Goal: Use online tool/utility: Utilize a website feature to perform a specific function

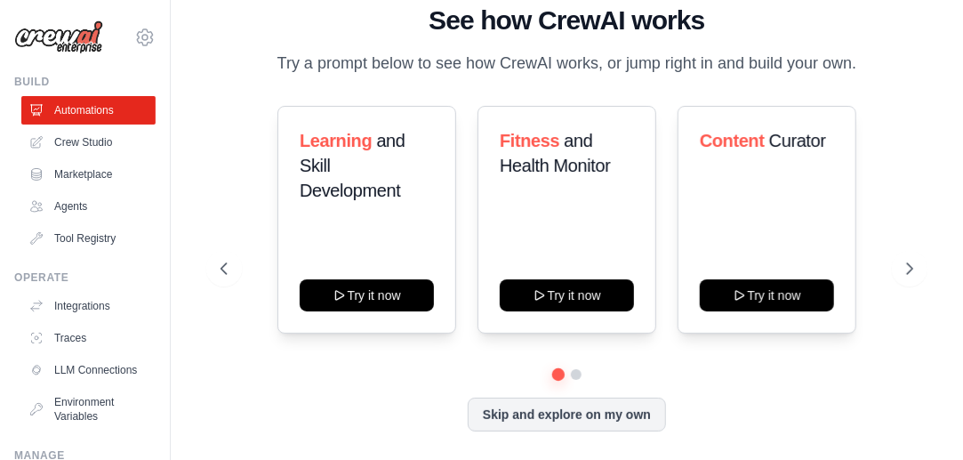
scroll to position [20, 0]
click at [224, 262] on icon at bounding box center [222, 269] width 18 height 18
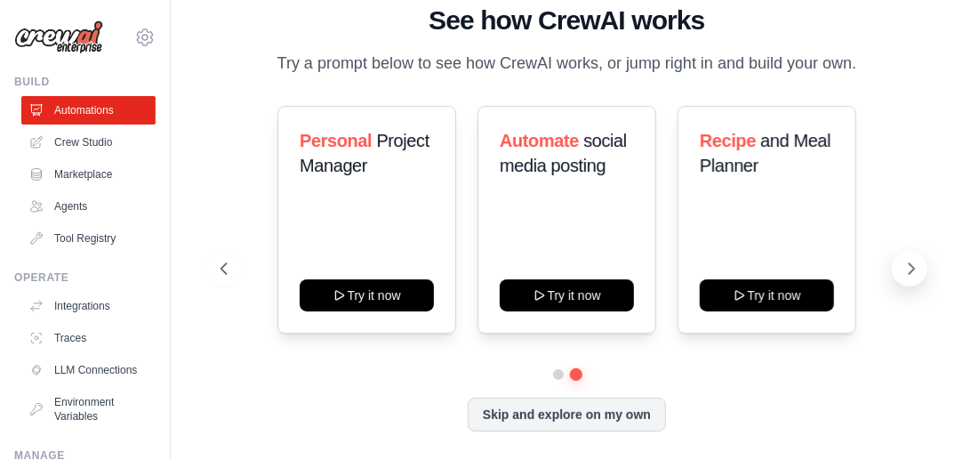
click at [913, 269] on icon at bounding box center [912, 269] width 18 height 18
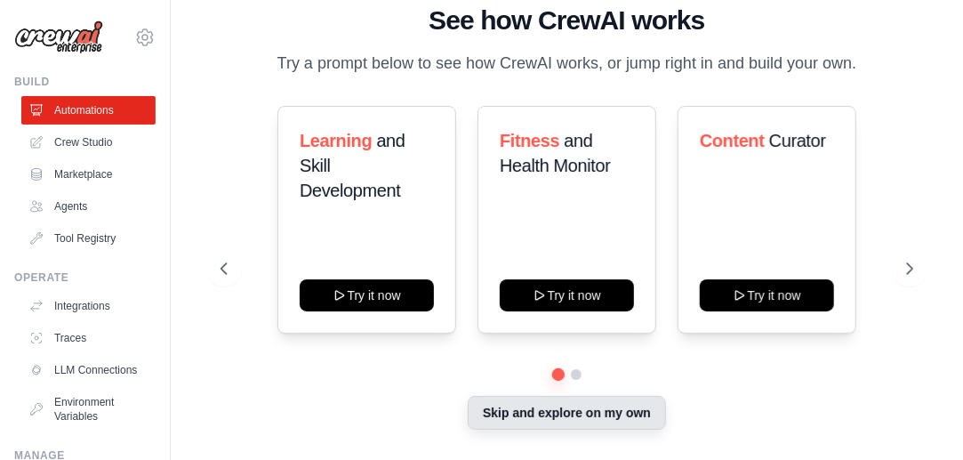
click at [600, 418] on button "Skip and explore on my own" at bounding box center [567, 413] width 198 height 34
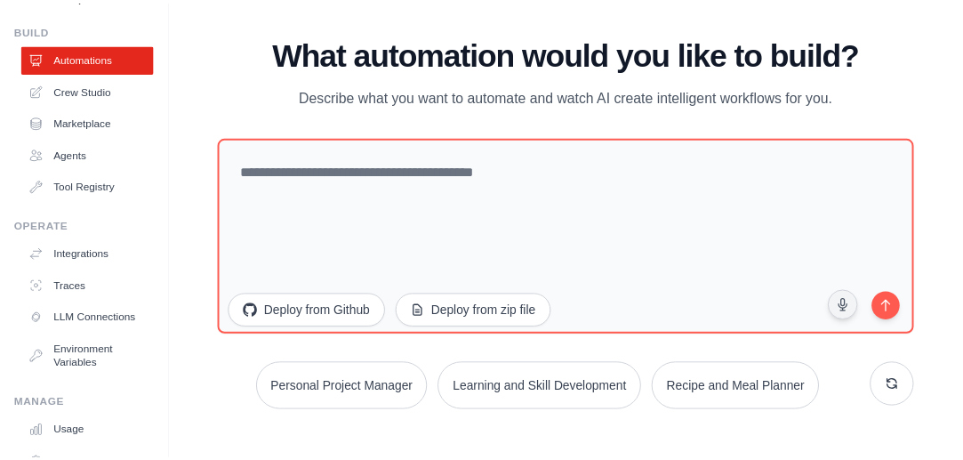
scroll to position [36, 0]
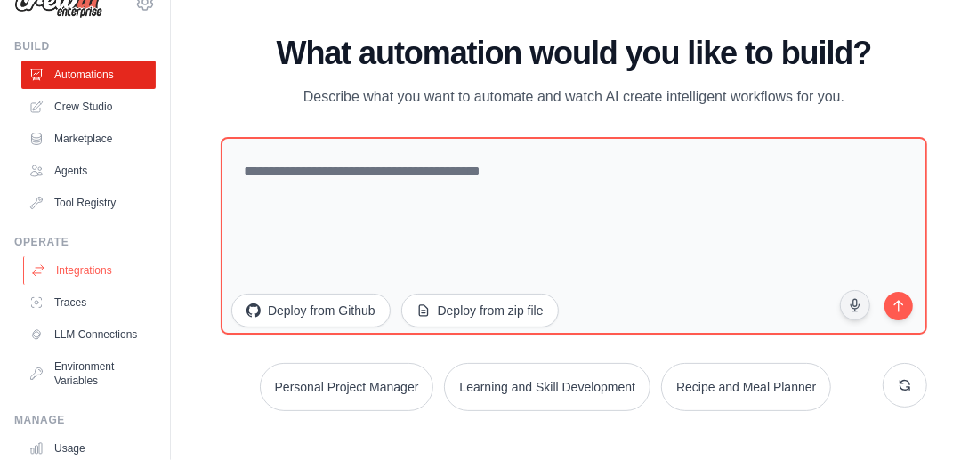
click at [89, 262] on link "Integrations" at bounding box center [90, 270] width 134 height 28
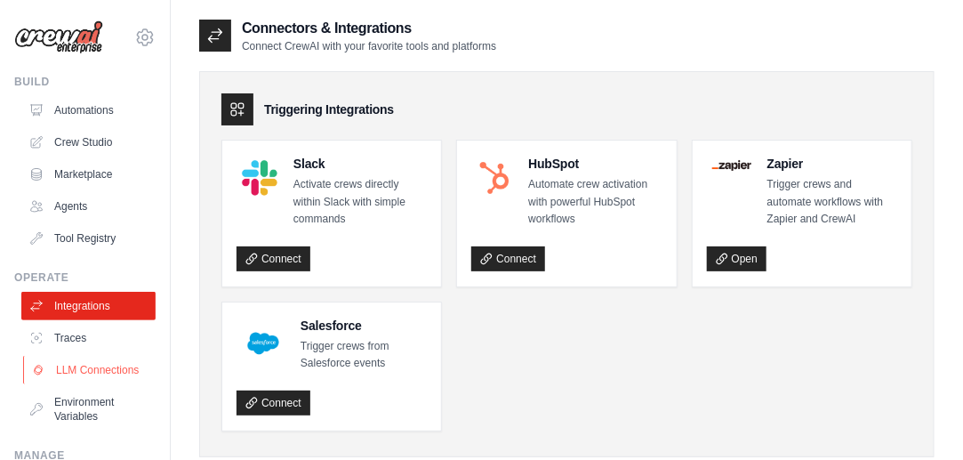
click at [78, 376] on link "LLM Connections" at bounding box center [90, 370] width 134 height 28
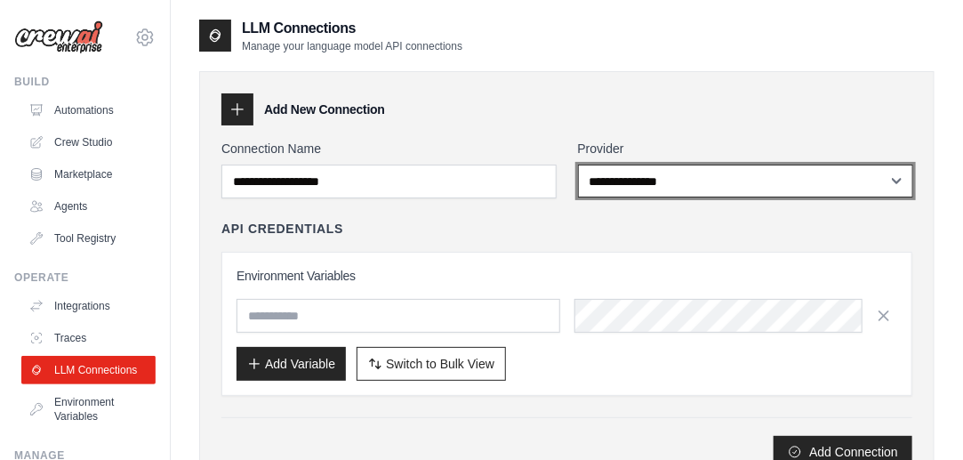
click at [701, 196] on select "**********" at bounding box center [745, 181] width 335 height 33
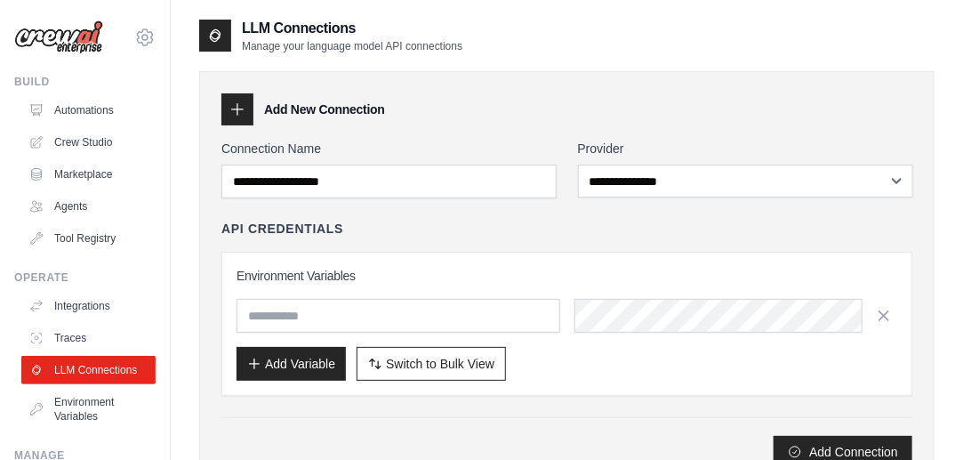
click at [933, 276] on div "**********" at bounding box center [567, 280] width 736 height 419
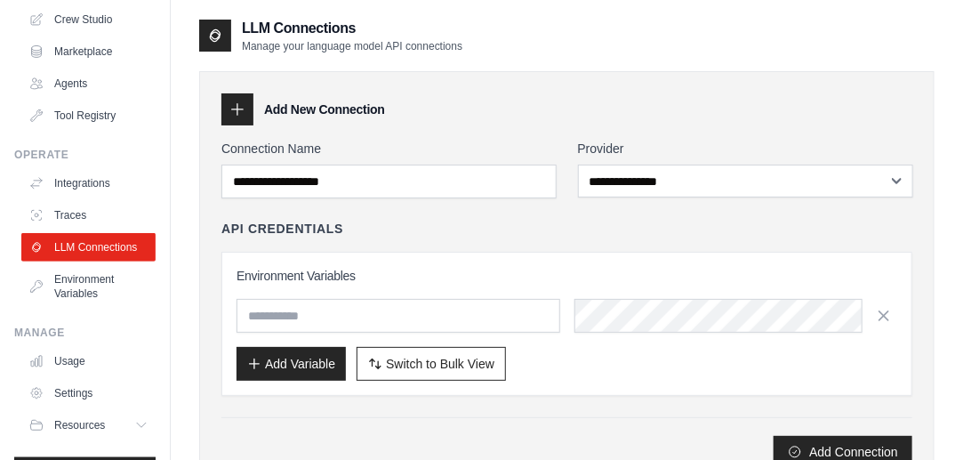
scroll to position [142, 0]
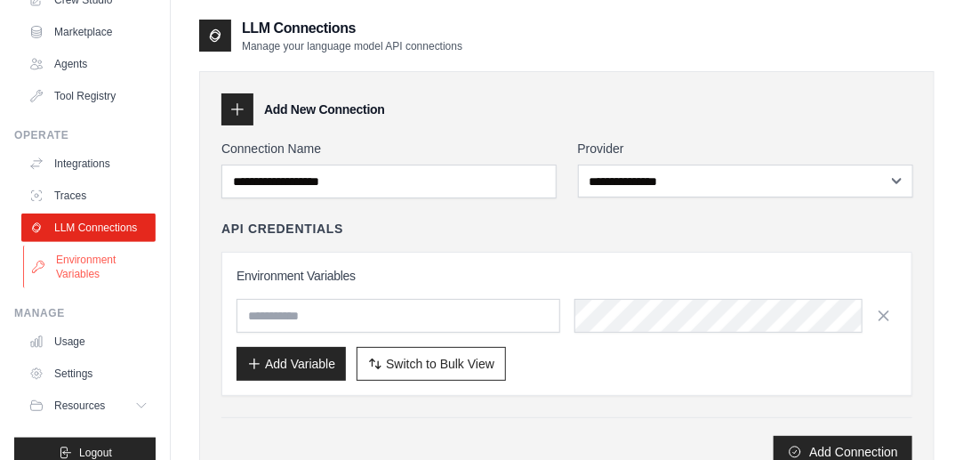
click at [94, 280] on link "Environment Variables" at bounding box center [90, 267] width 134 height 43
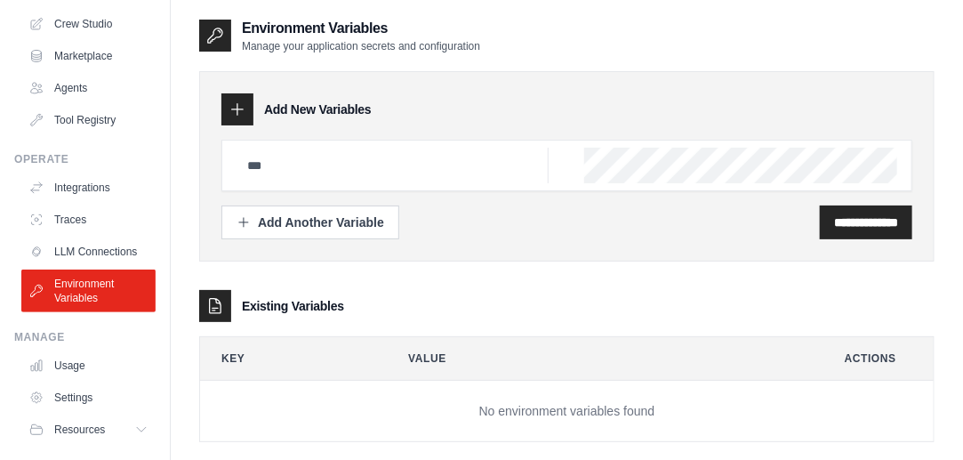
scroll to position [178, 0]
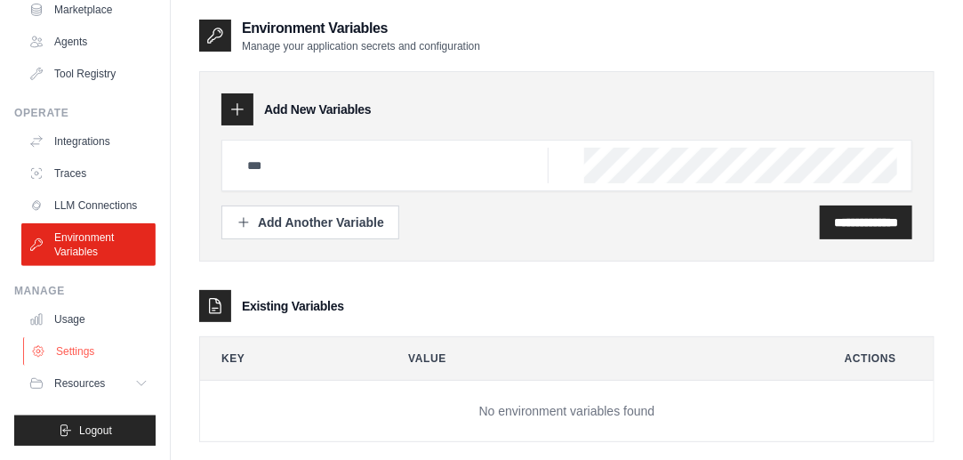
click at [75, 348] on link "Settings" at bounding box center [90, 351] width 134 height 28
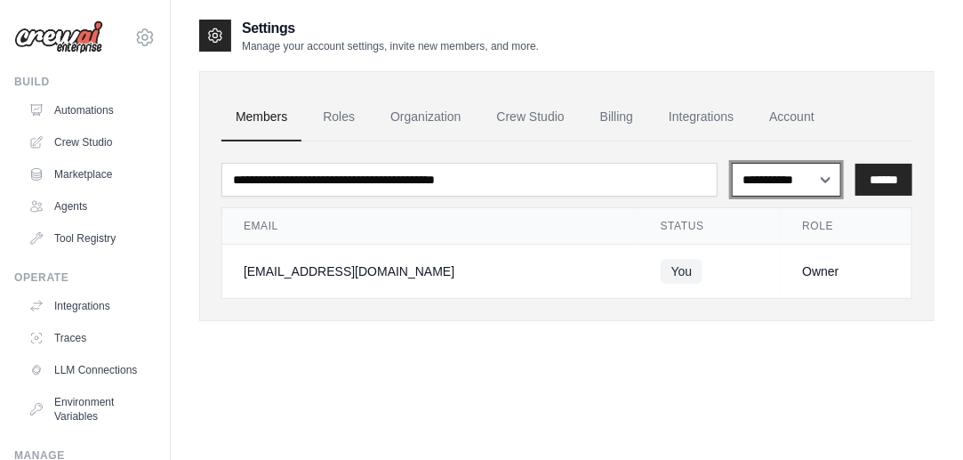
click at [821, 184] on select "**********" at bounding box center [786, 179] width 109 height 33
click at [635, 347] on div "**********" at bounding box center [567, 248] width 736 height 460
click at [342, 111] on link "Roles" at bounding box center [339, 117] width 60 height 48
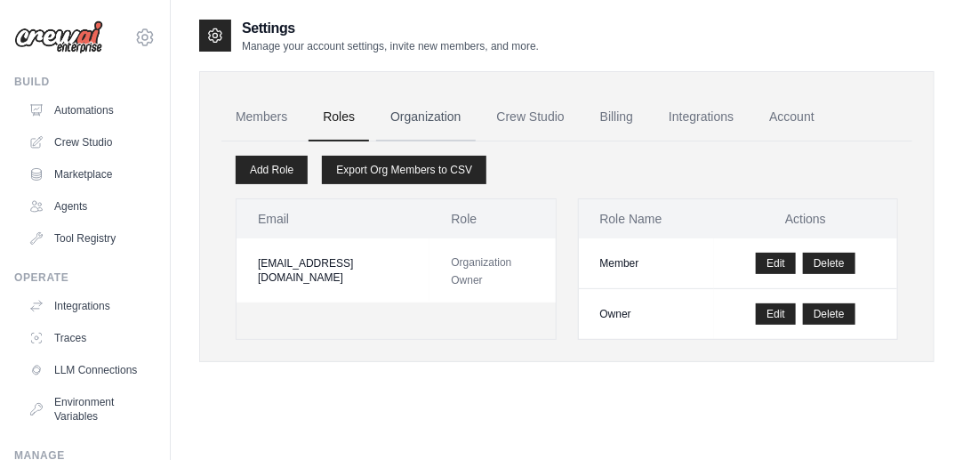
click at [453, 117] on link "Organization" at bounding box center [425, 117] width 99 height 48
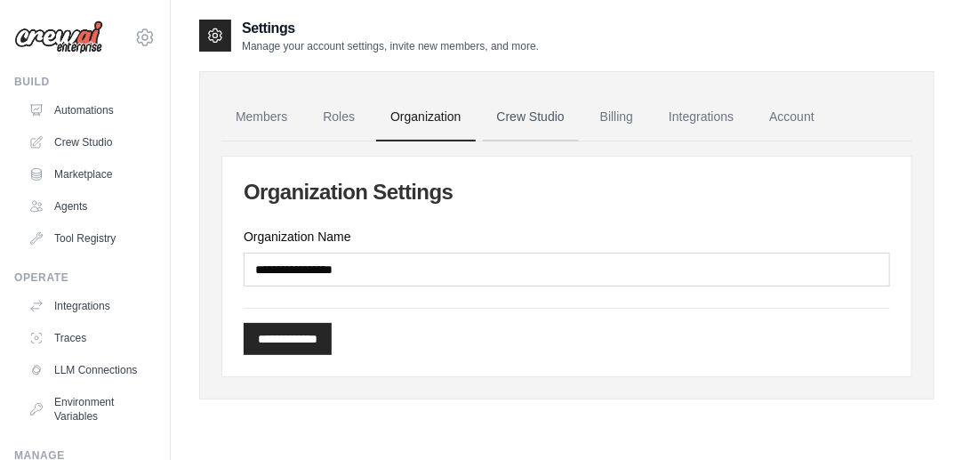
click at [552, 115] on link "Crew Studio" at bounding box center [531, 117] width 96 height 48
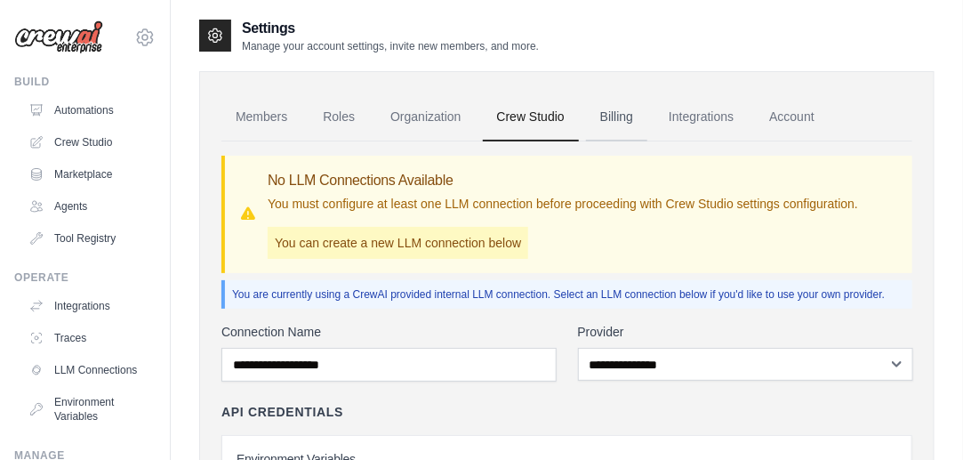
click at [630, 122] on link "Billing" at bounding box center [616, 117] width 61 height 48
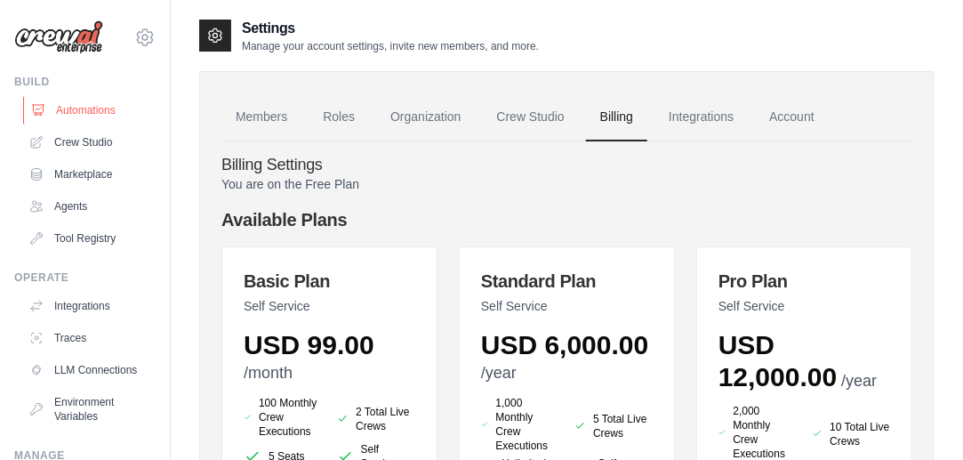
click at [84, 101] on link "Automations" at bounding box center [90, 110] width 134 height 28
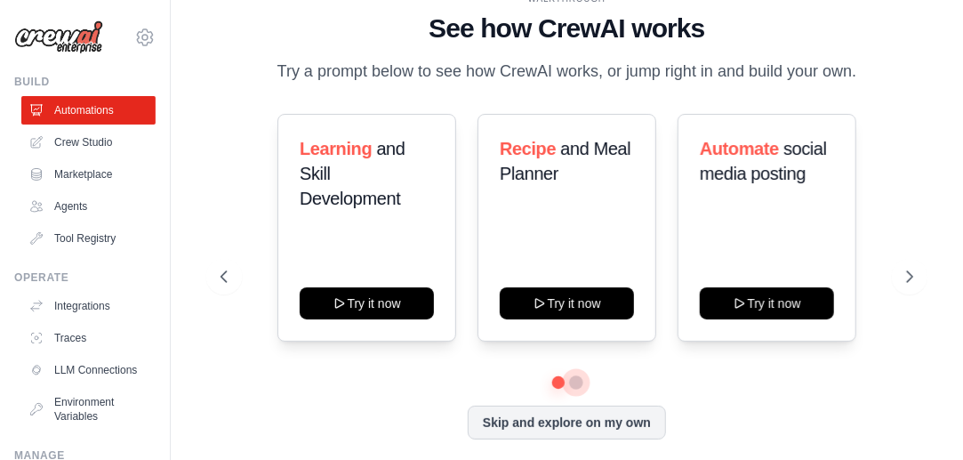
click at [575, 390] on button at bounding box center [576, 382] width 14 height 14
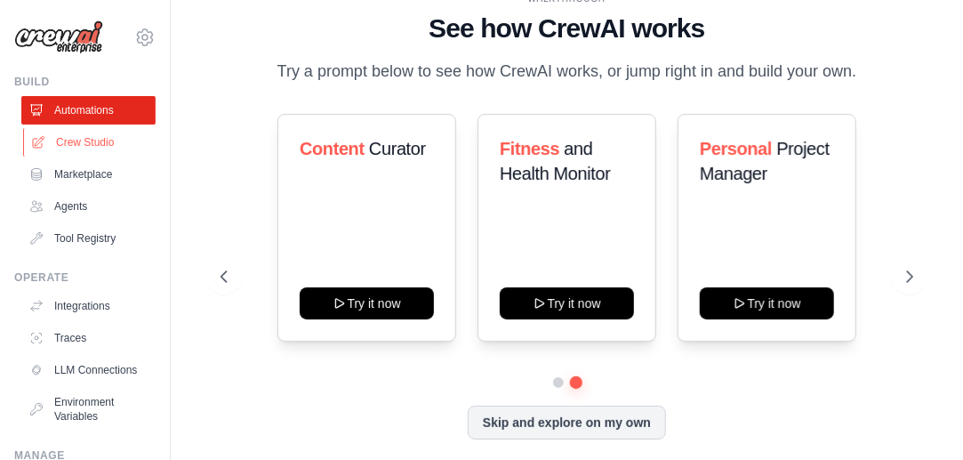
click at [107, 145] on link "Crew Studio" at bounding box center [90, 142] width 134 height 28
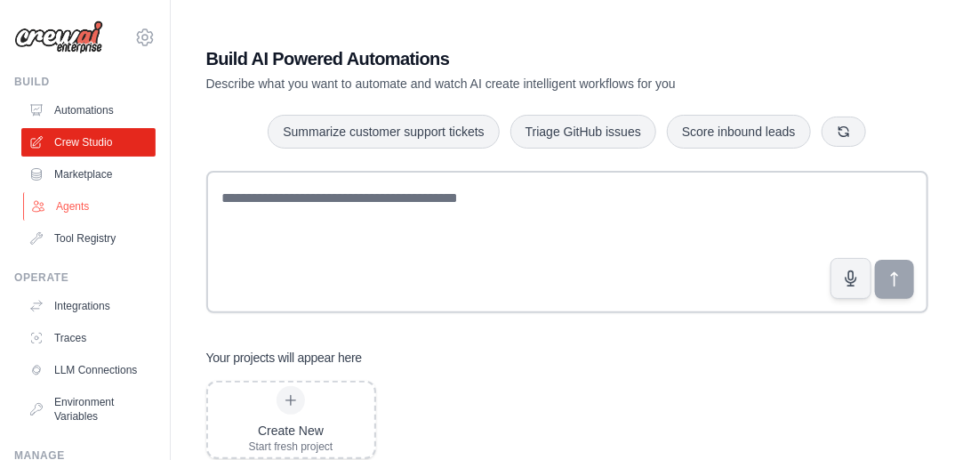
click at [89, 199] on link "Agents" at bounding box center [90, 206] width 134 height 28
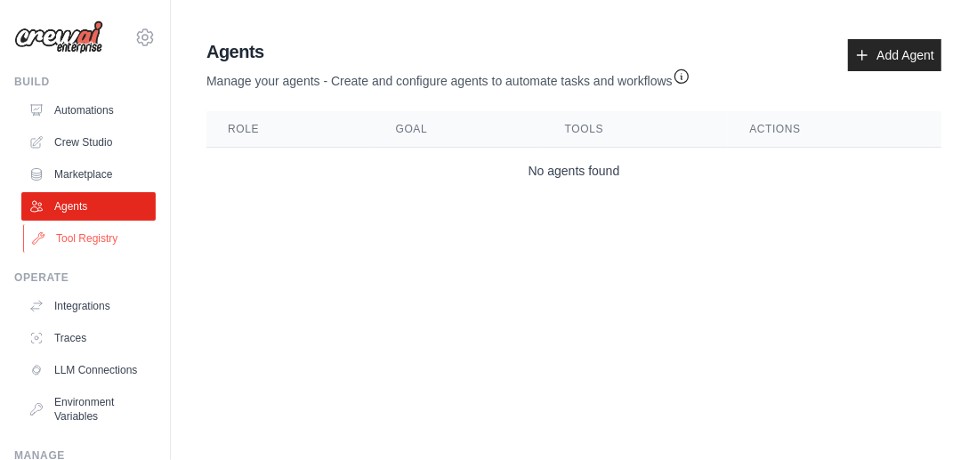
click at [119, 246] on link "Tool Registry" at bounding box center [90, 238] width 134 height 28
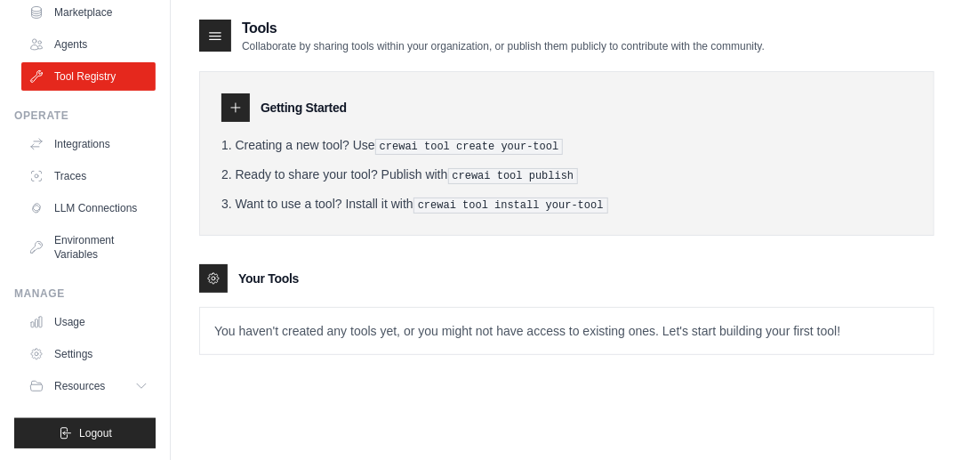
scroll to position [178, 0]
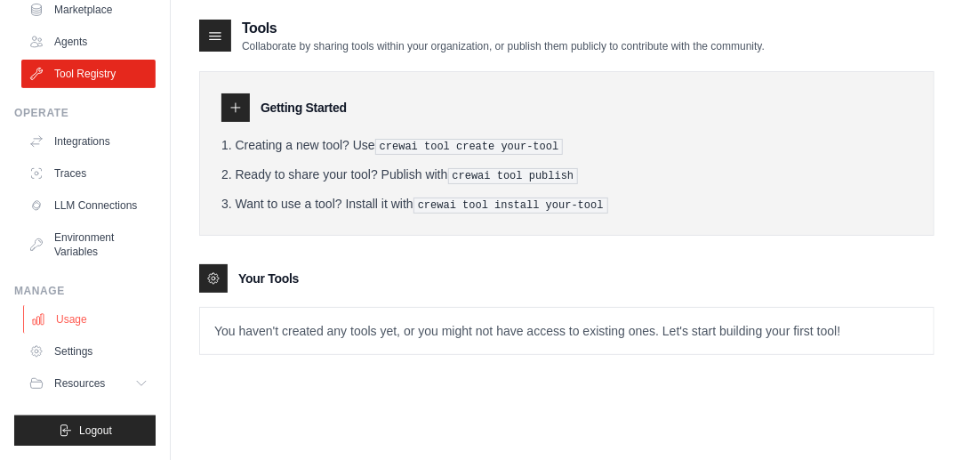
click at [72, 325] on link "Usage" at bounding box center [90, 319] width 134 height 28
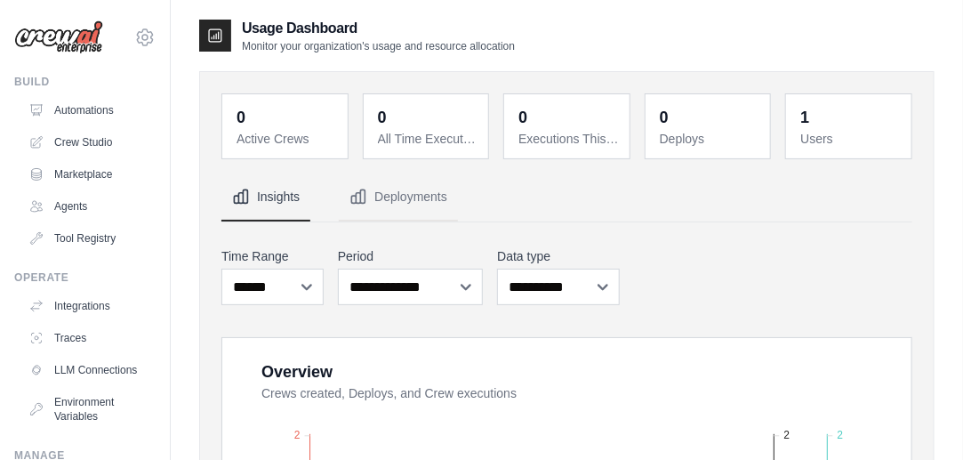
scroll to position [178, 0]
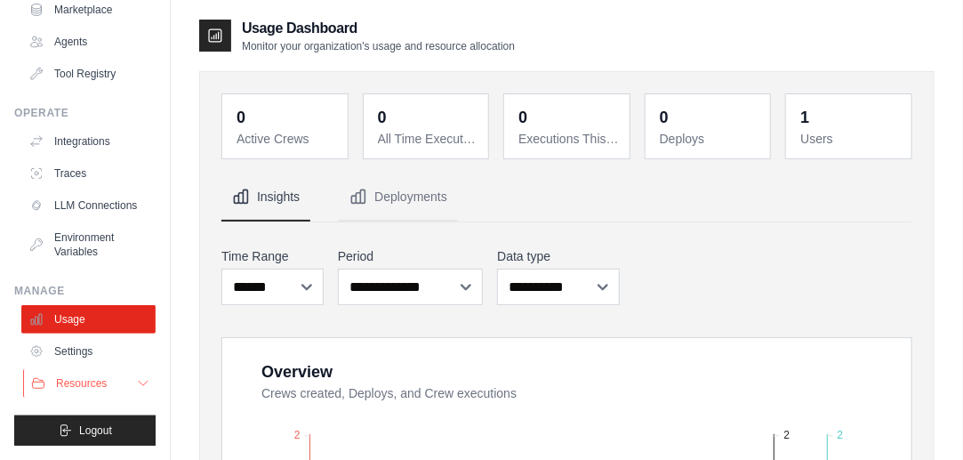
click at [91, 384] on span "Resources" at bounding box center [81, 383] width 51 height 14
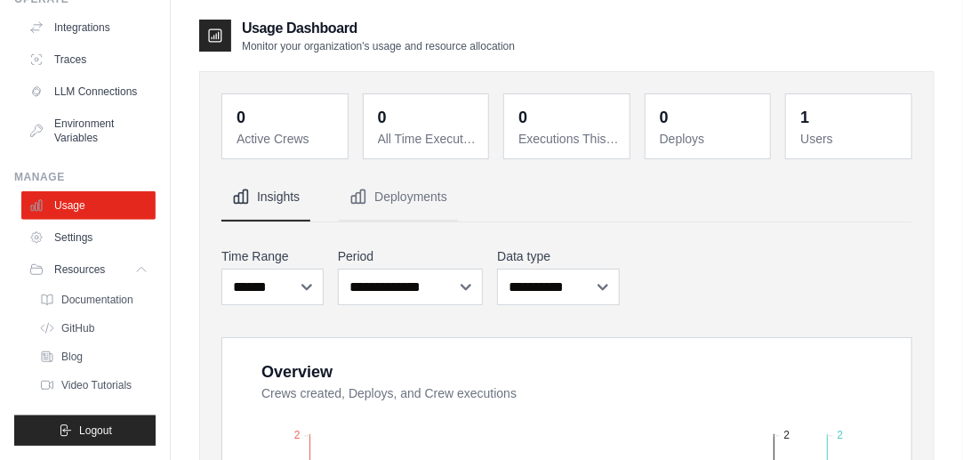
scroll to position [306, 0]
click at [91, 384] on span "Video Tutorials" at bounding box center [98, 385] width 70 height 14
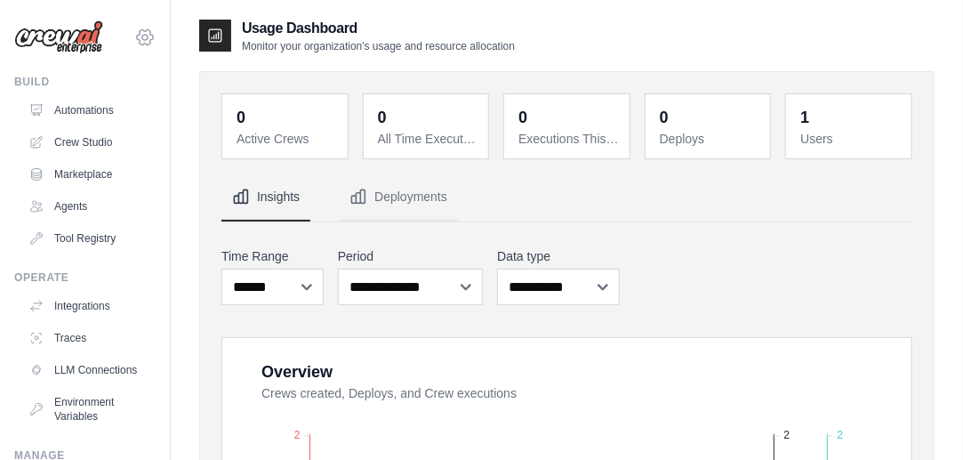
click at [134, 36] on icon at bounding box center [144, 37] width 21 height 21
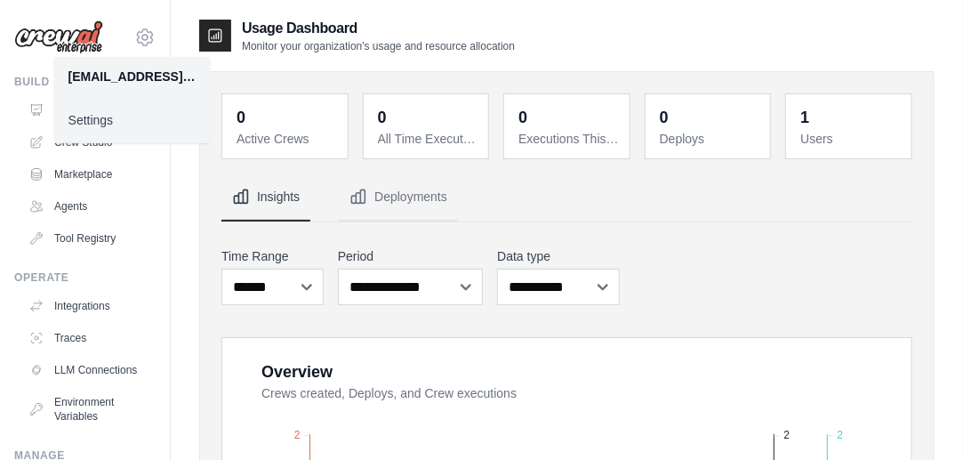
click at [97, 124] on link "Settings" at bounding box center [132, 120] width 157 height 32
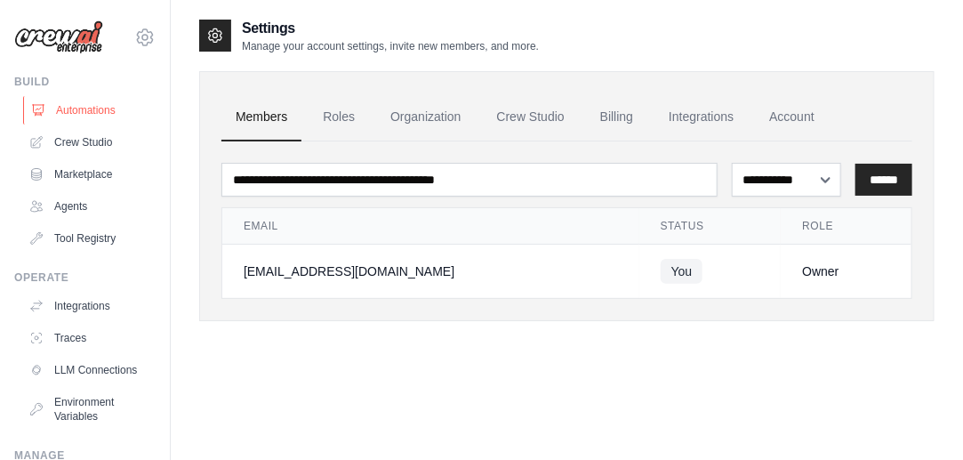
click at [93, 114] on link "Automations" at bounding box center [90, 110] width 134 height 28
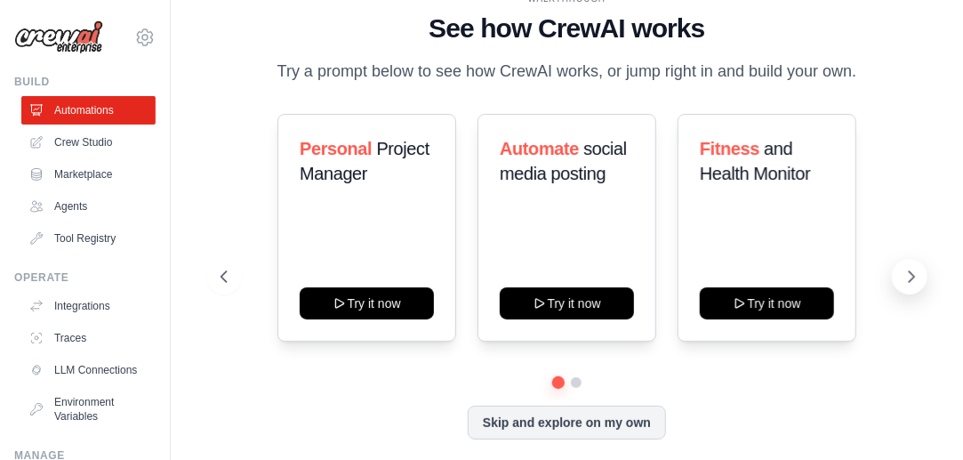
click at [912, 286] on icon at bounding box center [912, 277] width 18 height 18
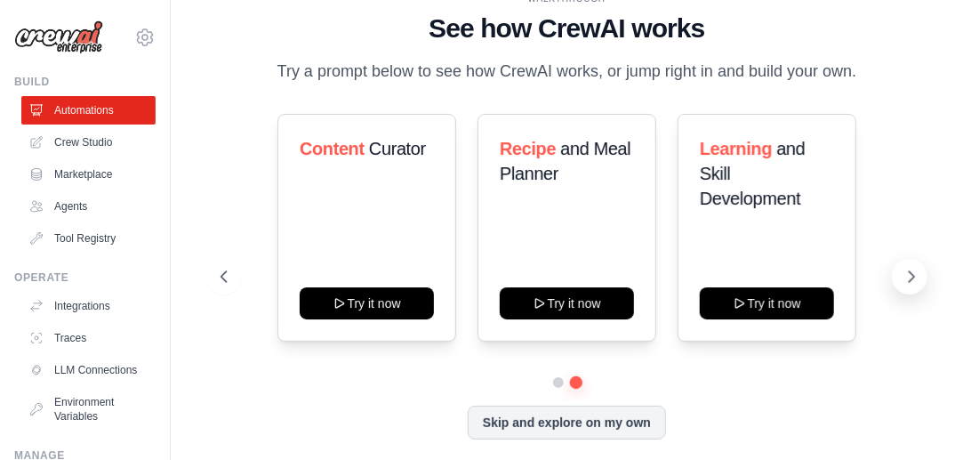
click at [906, 286] on icon at bounding box center [912, 277] width 18 height 18
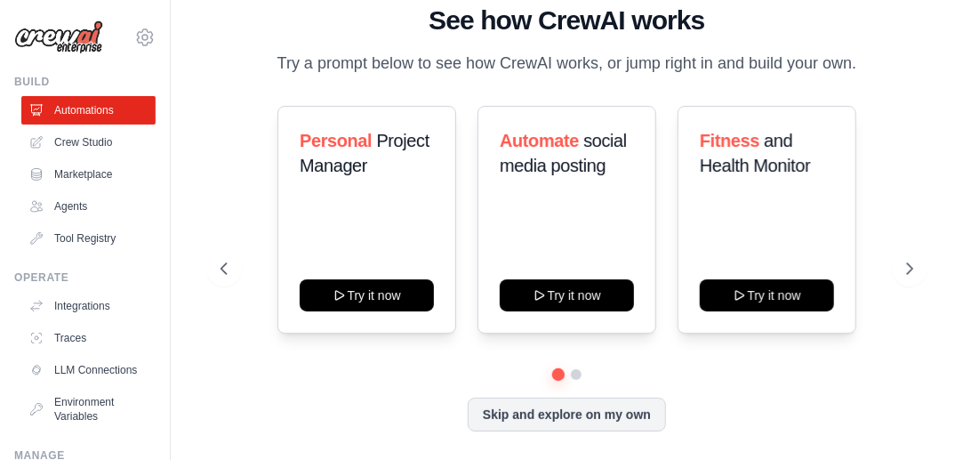
scroll to position [20, 0]
click at [89, 138] on link "Crew Studio" at bounding box center [90, 142] width 134 height 28
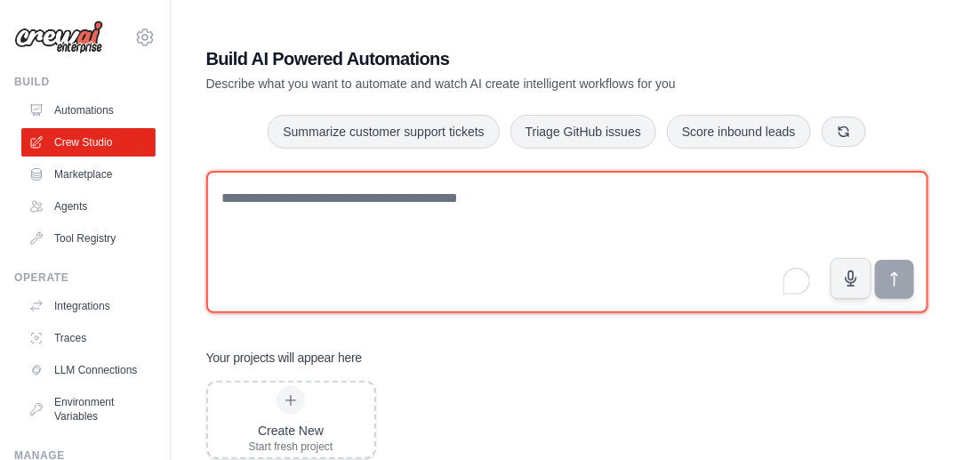
click at [349, 220] on textarea "To enrich screen reader interactions, please activate Accessibility in Grammarl…" at bounding box center [567, 242] width 722 height 142
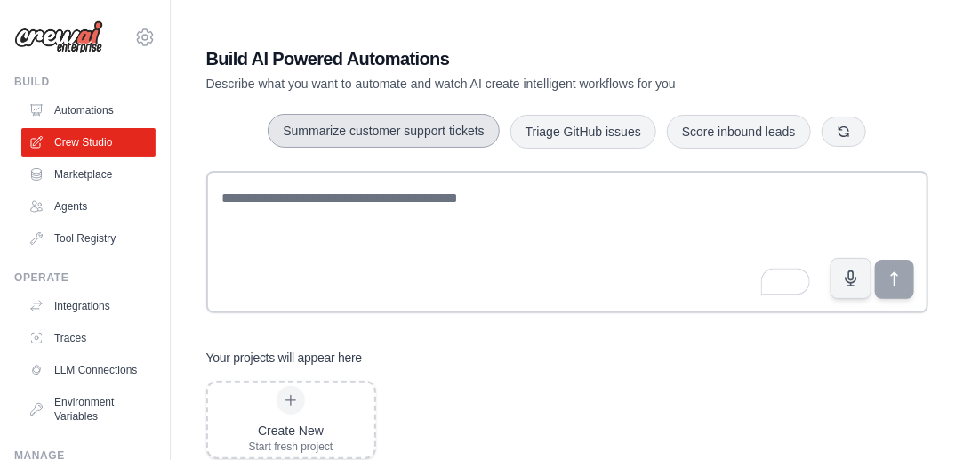
click at [358, 133] on button "Summarize customer support tickets" at bounding box center [383, 131] width 231 height 34
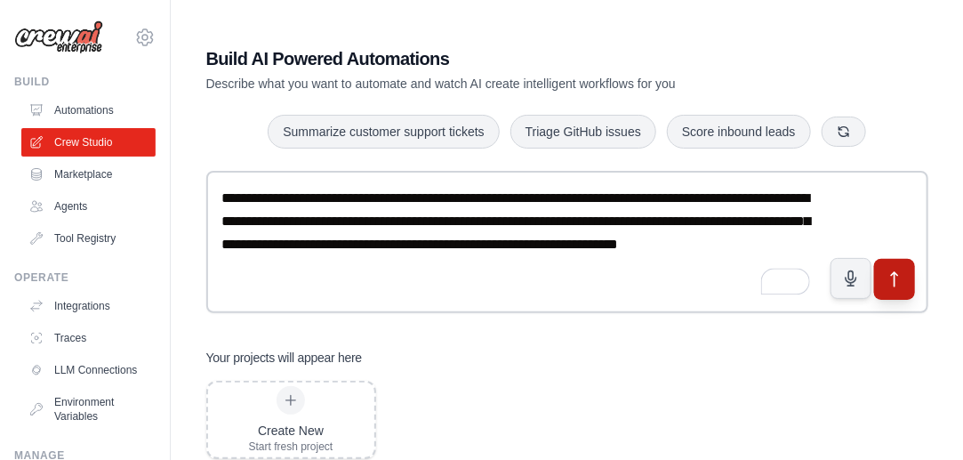
click at [893, 285] on icon "submit" at bounding box center [894, 279] width 19 height 19
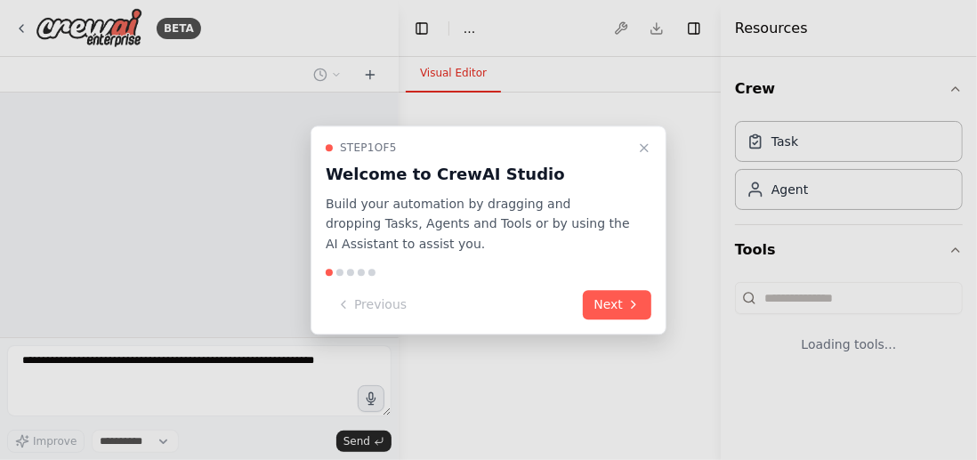
select select "****"
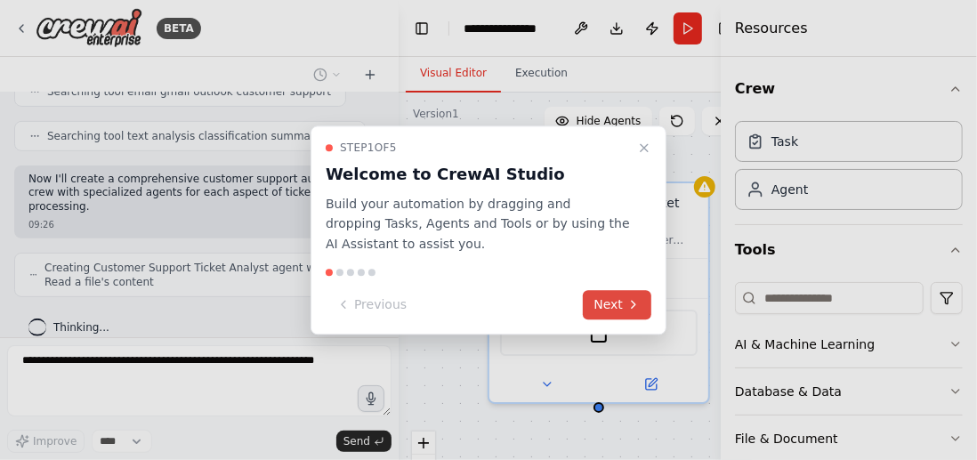
scroll to position [397, 0]
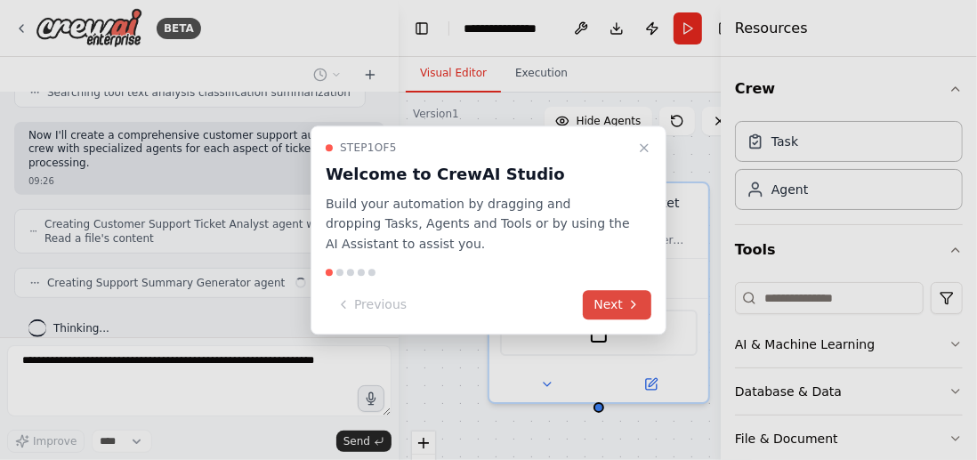
click at [619, 310] on button "Next" at bounding box center [617, 304] width 68 height 29
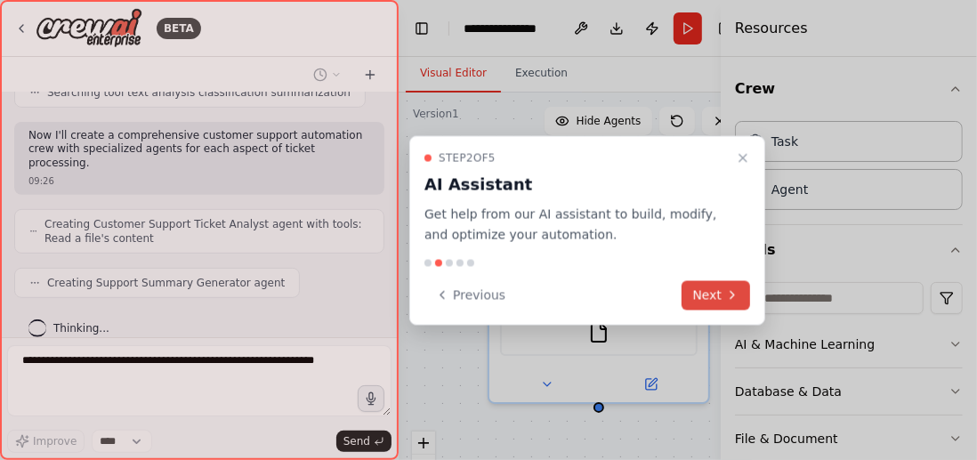
click at [709, 297] on button "Next" at bounding box center [715, 294] width 68 height 29
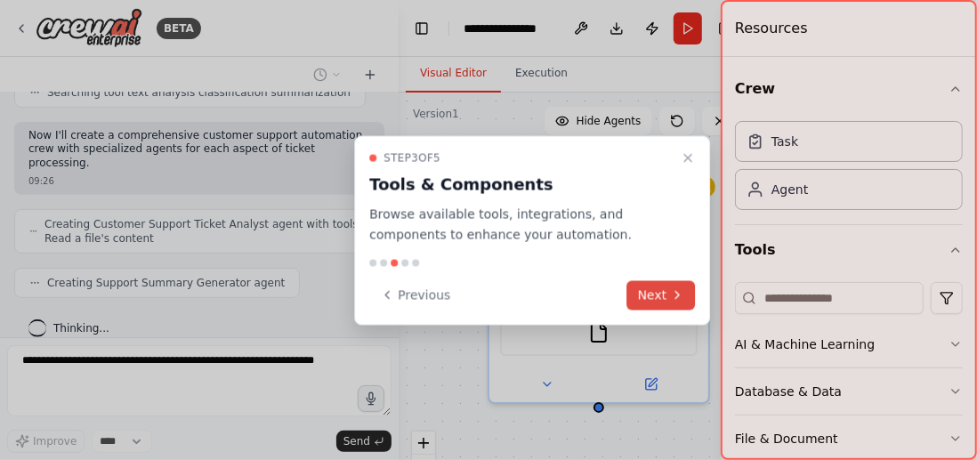
scroll to position [440, 0]
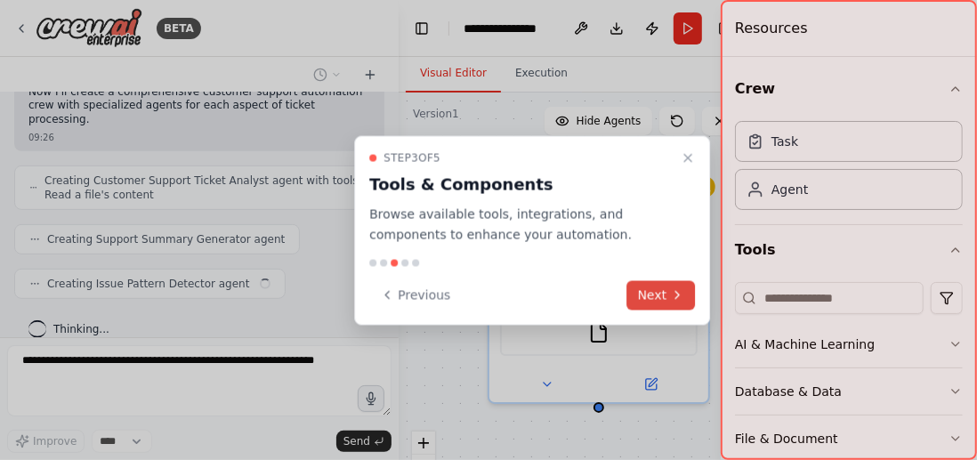
click at [667, 291] on button "Next" at bounding box center [661, 294] width 68 height 29
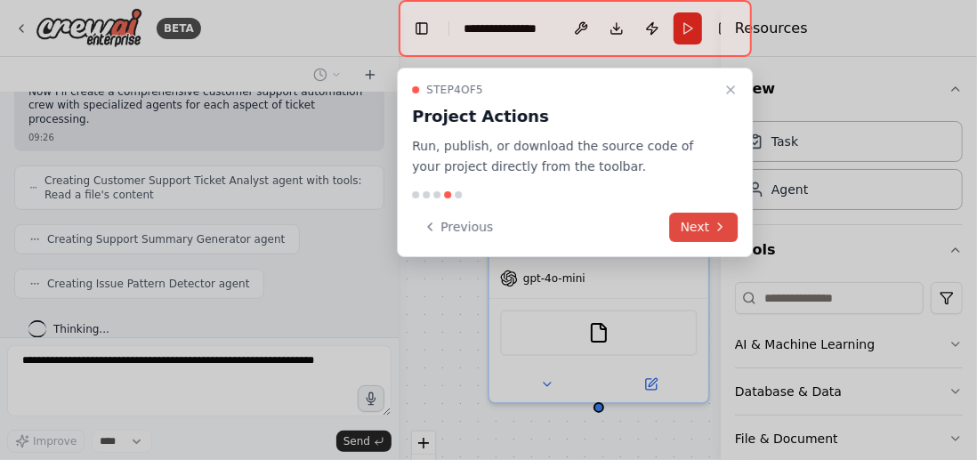
click at [705, 230] on button "Next" at bounding box center [704, 227] width 68 height 29
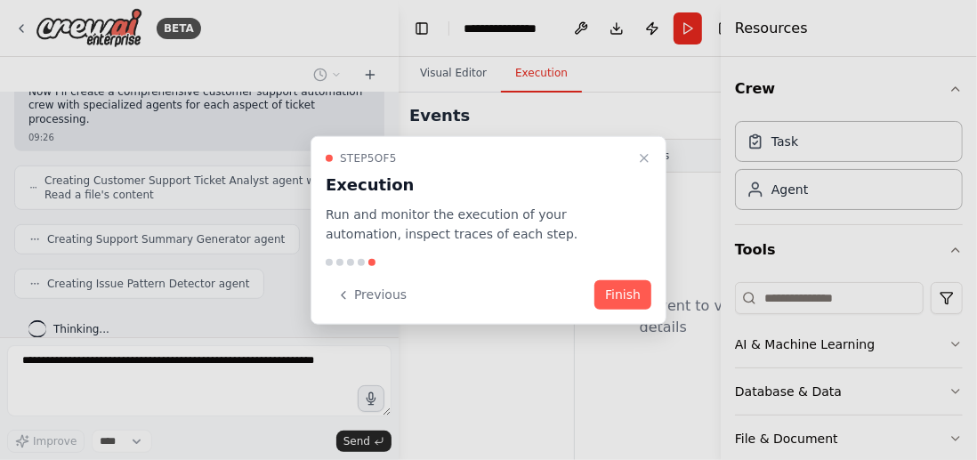
scroll to position [484, 0]
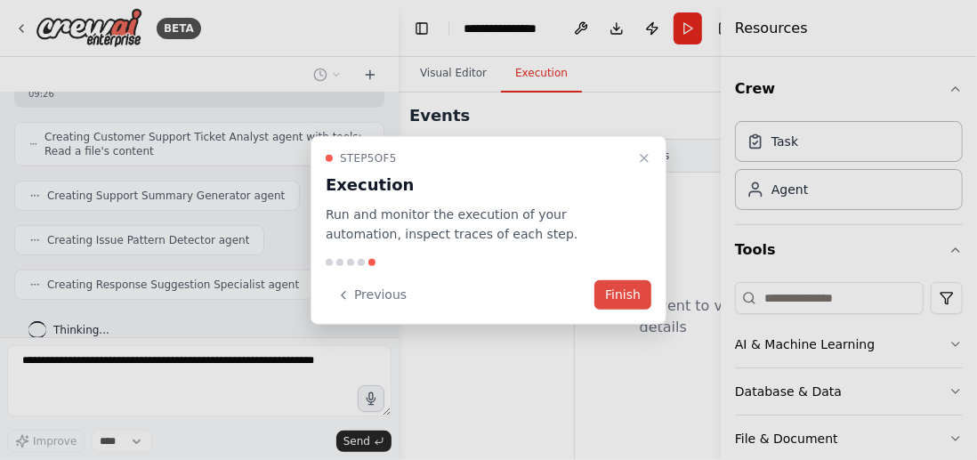
click at [630, 295] on button "Finish" at bounding box center [622, 294] width 57 height 29
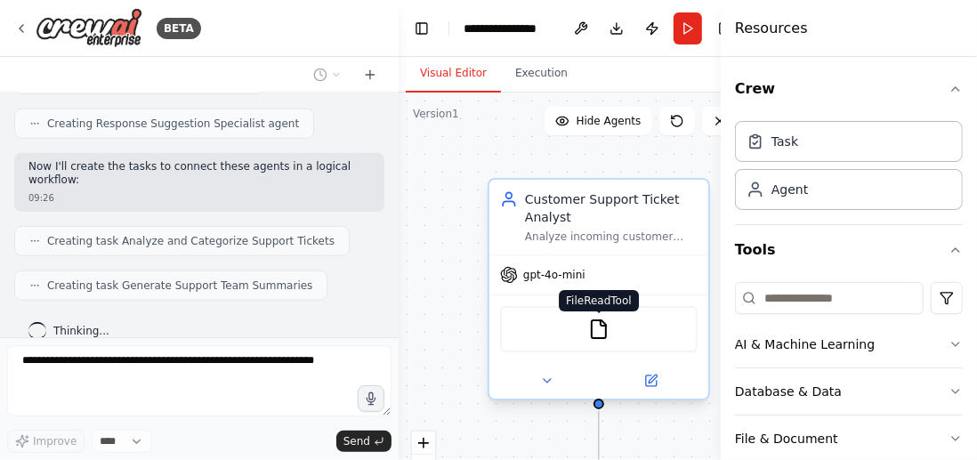
scroll to position [689, 0]
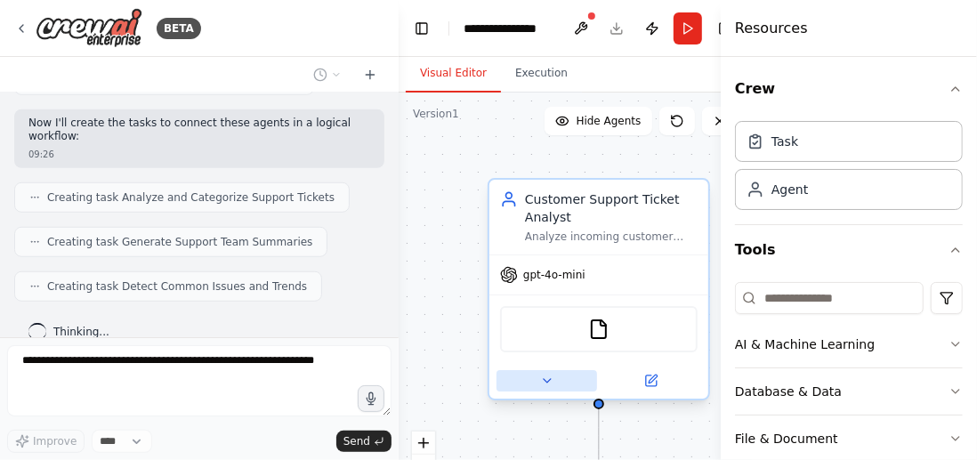
click at [549, 382] on icon at bounding box center [547, 381] width 14 height 14
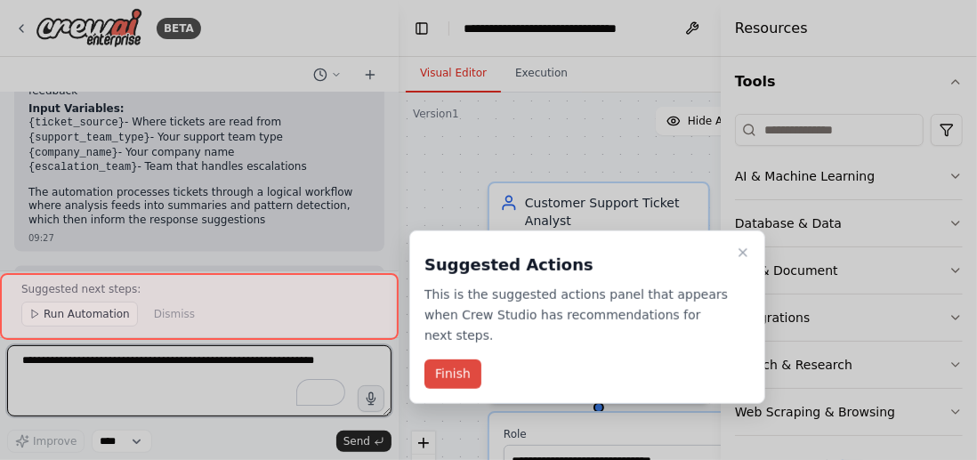
scroll to position [1504, 0]
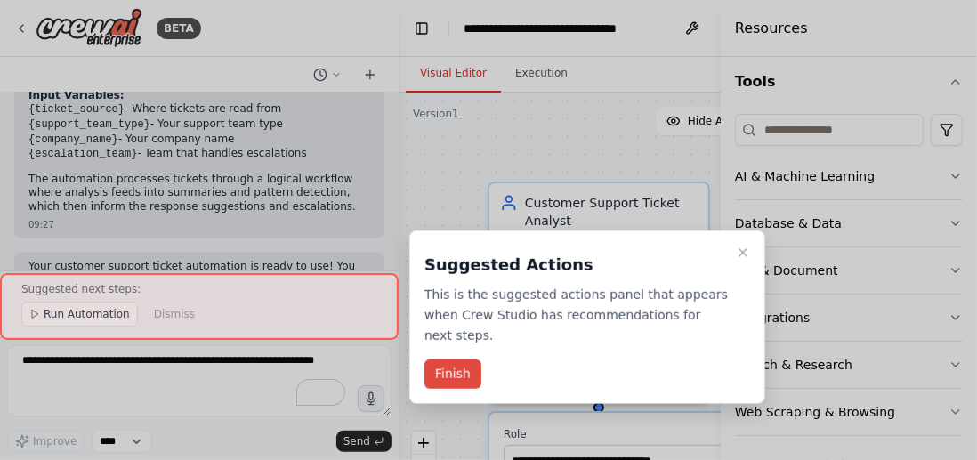
click at [449, 359] on button "Finish" at bounding box center [452, 373] width 57 height 29
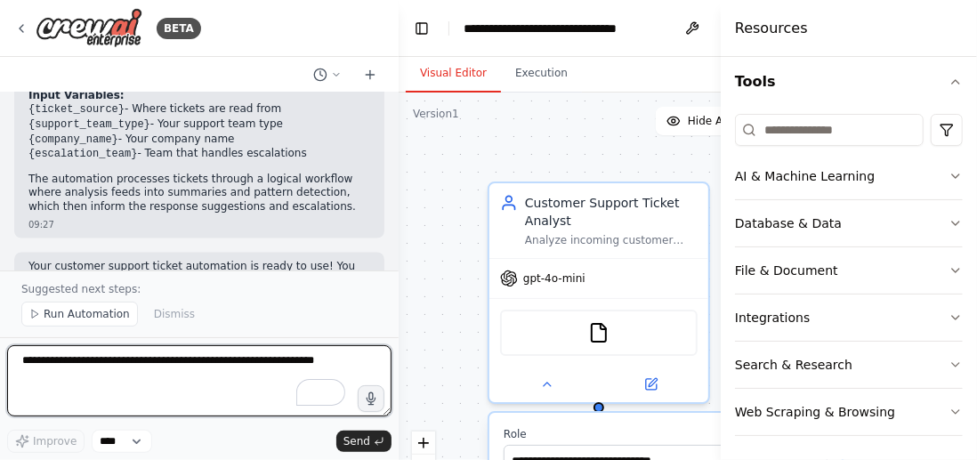
click at [199, 374] on textarea "To enrich screen reader interactions, please activate Accessibility in Grammarl…" at bounding box center [199, 380] width 384 height 71
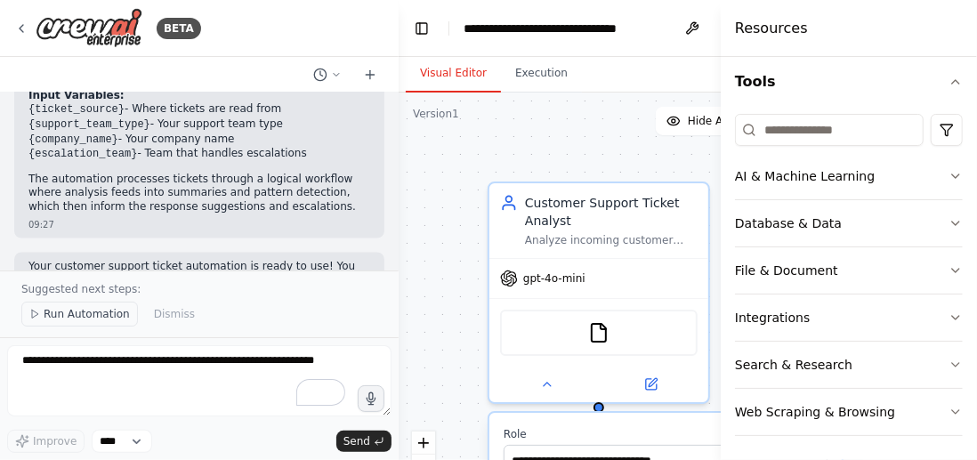
click at [40, 313] on button "Run Automation" at bounding box center [79, 314] width 117 height 25
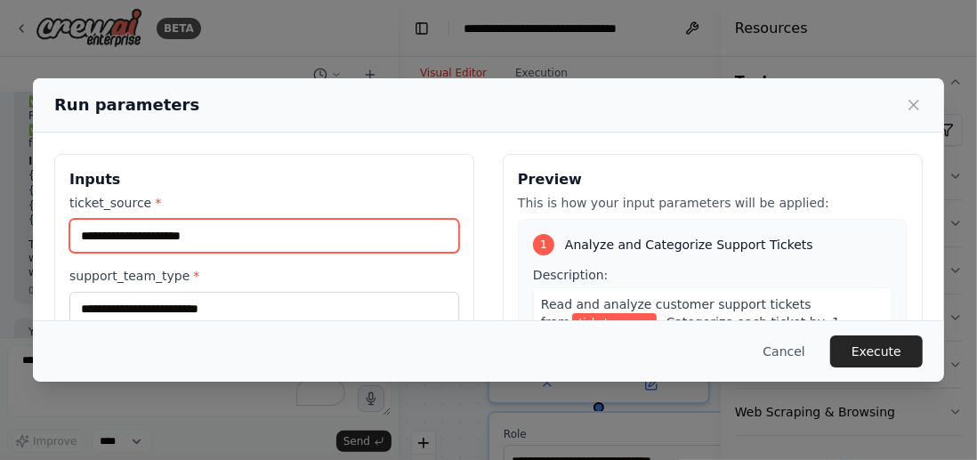
click at [199, 242] on input "ticket_source *" at bounding box center [264, 236] width 390 height 34
click at [229, 234] on input "ticket_source *" at bounding box center [264, 236] width 390 height 34
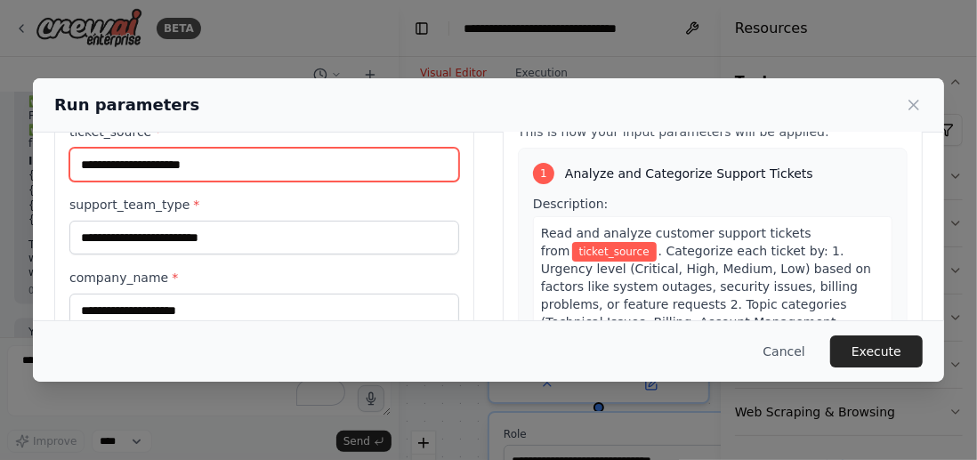
scroll to position [107, 0]
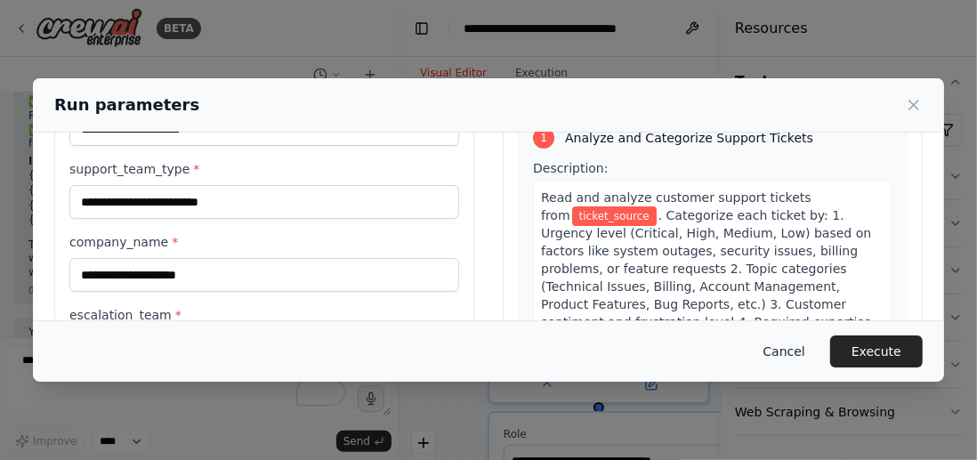
click at [795, 350] on button "Cancel" at bounding box center [784, 351] width 70 height 32
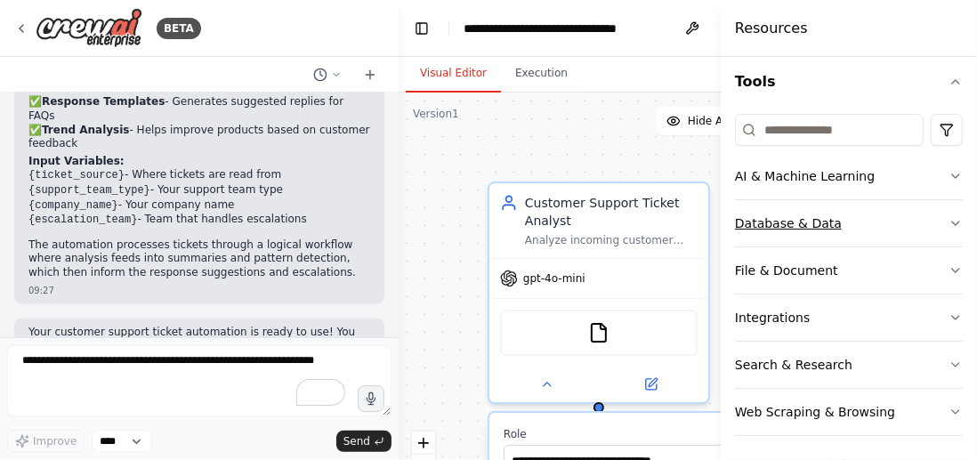
click at [948, 221] on icon "button" at bounding box center [955, 223] width 14 height 14
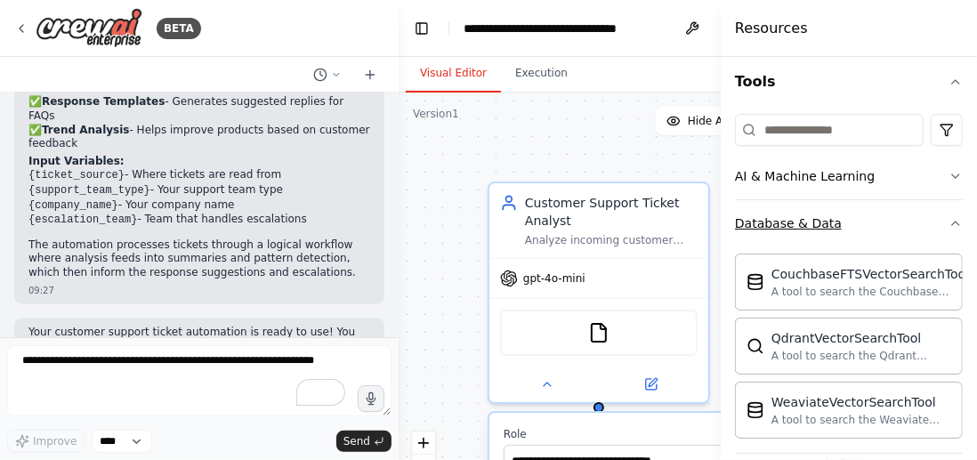
click at [948, 221] on icon "button" at bounding box center [955, 223] width 14 height 14
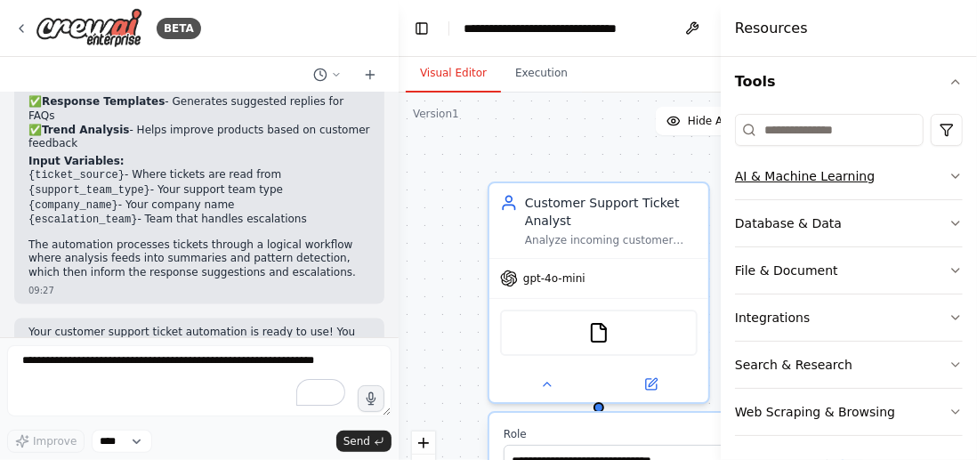
click at [948, 180] on icon "button" at bounding box center [955, 176] width 14 height 14
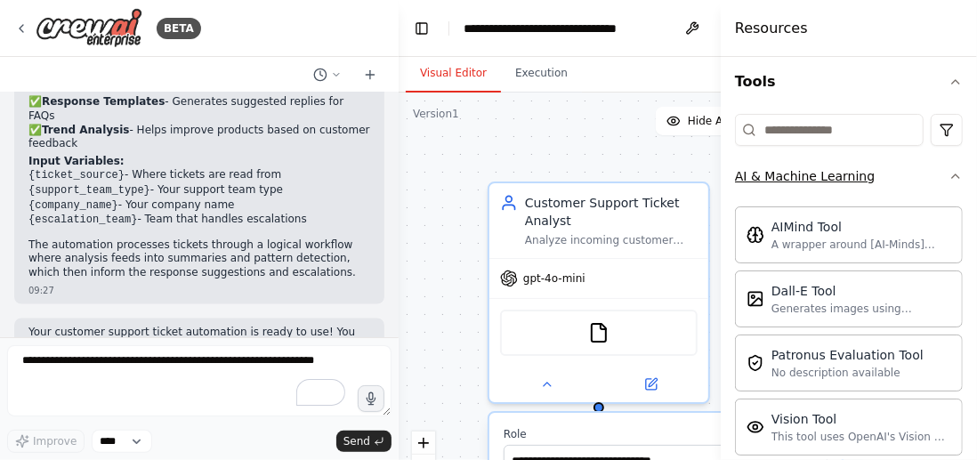
click at [948, 180] on icon "button" at bounding box center [955, 176] width 14 height 14
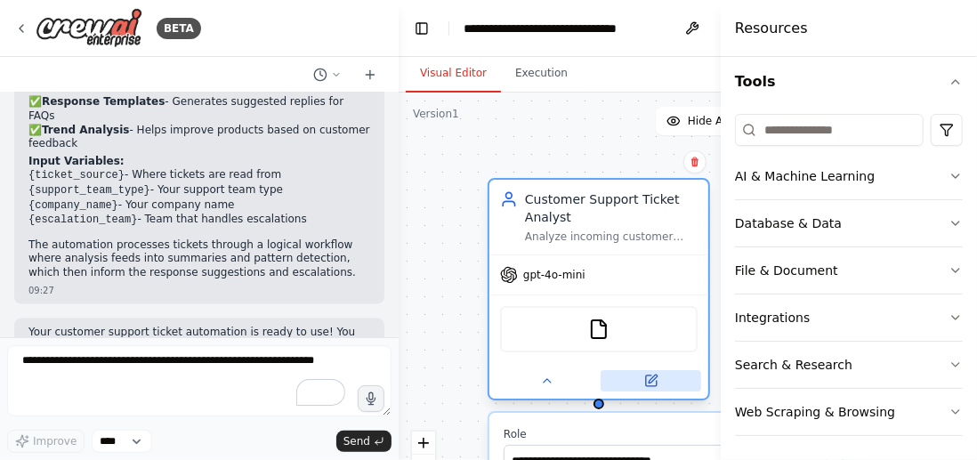
click at [649, 386] on button at bounding box center [650, 380] width 101 height 21
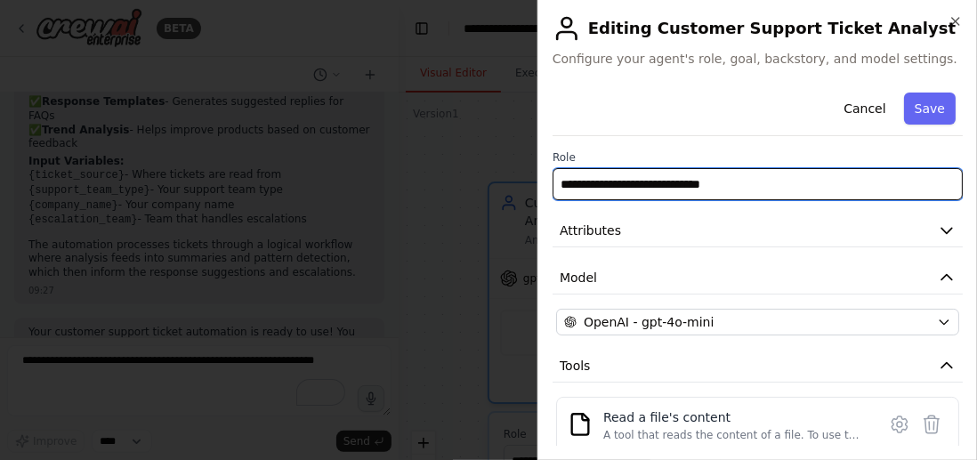
click at [728, 189] on input "**********" at bounding box center [757, 184] width 410 height 32
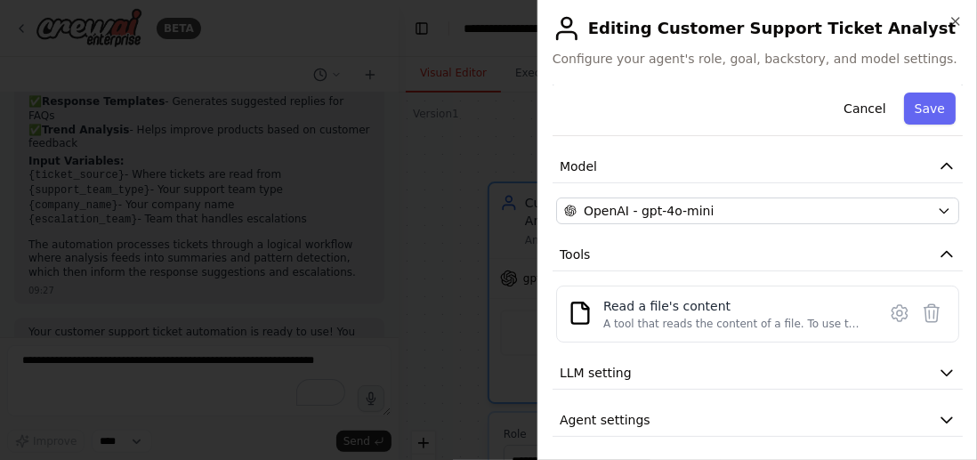
scroll to position [112, 0]
click at [938, 365] on icon "button" at bounding box center [947, 372] width 18 height 18
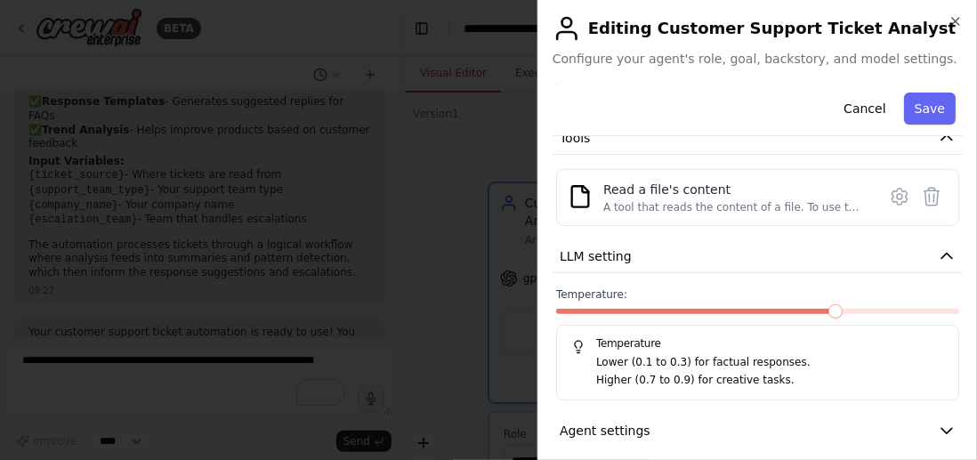
scroll to position [238, 0]
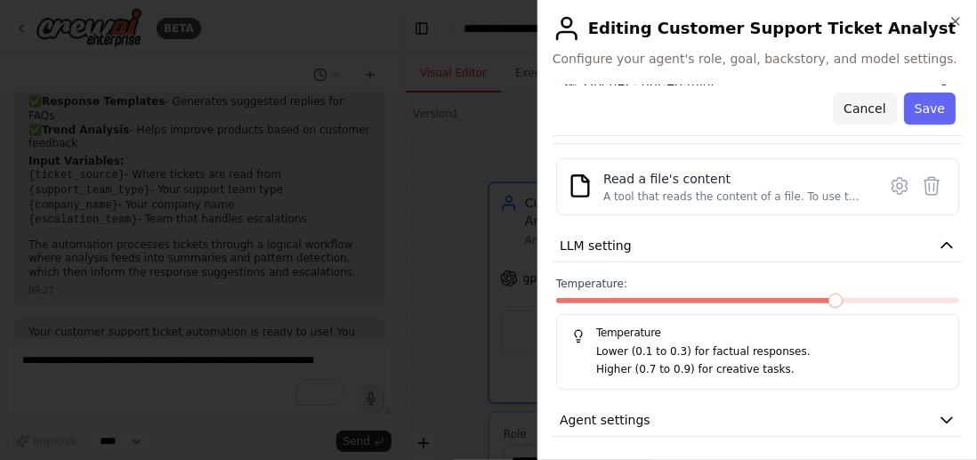
click at [857, 109] on button "Cancel" at bounding box center [864, 109] width 63 height 32
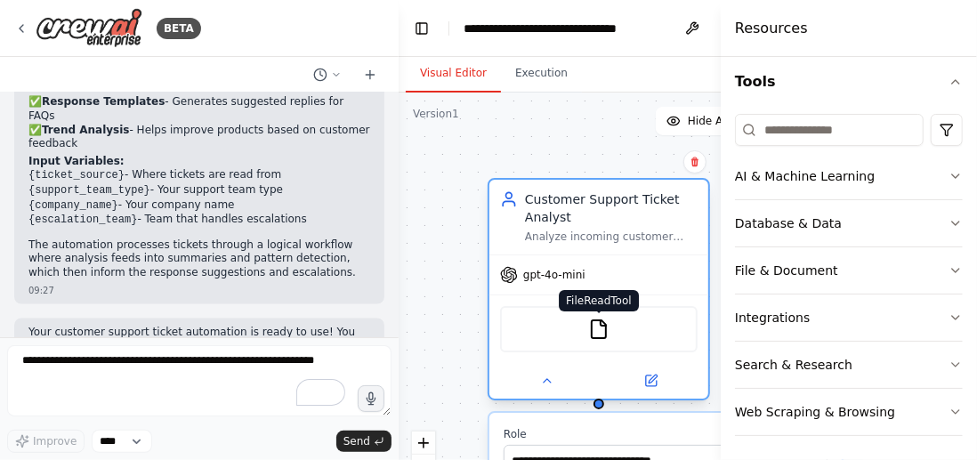
click at [604, 328] on img at bounding box center [598, 328] width 21 height 21
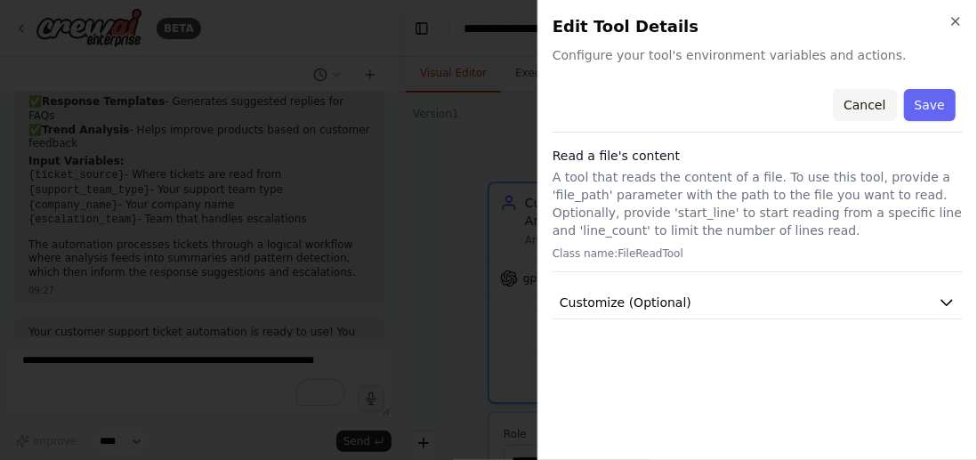
click at [865, 99] on button "Cancel" at bounding box center [864, 105] width 63 height 32
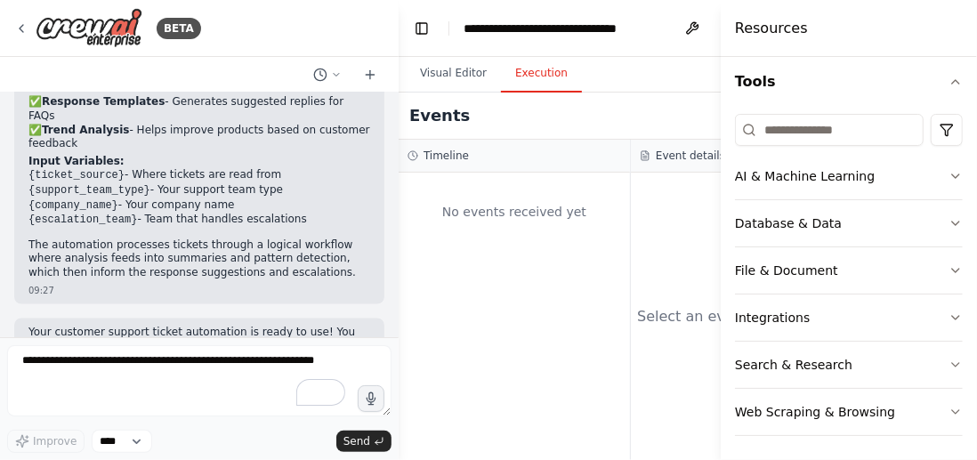
click at [542, 79] on button "Execution" at bounding box center [541, 73] width 81 height 37
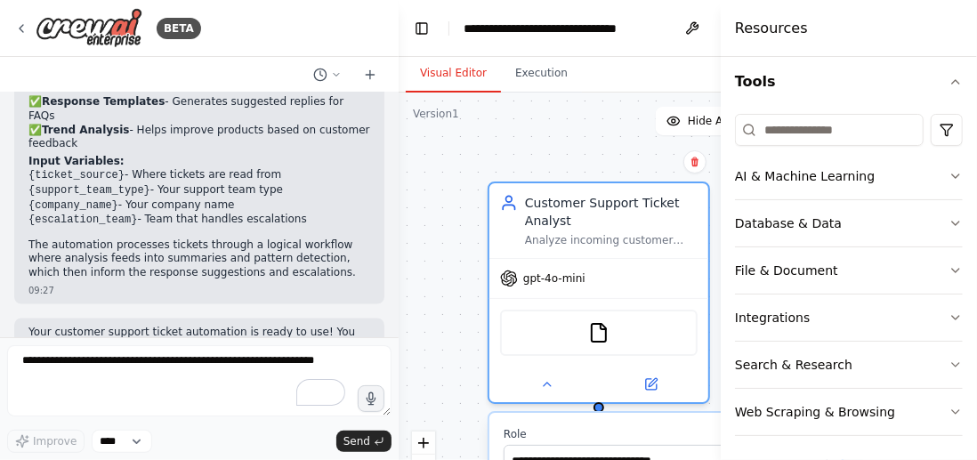
click at [471, 82] on button "Visual Editor" at bounding box center [453, 73] width 95 height 37
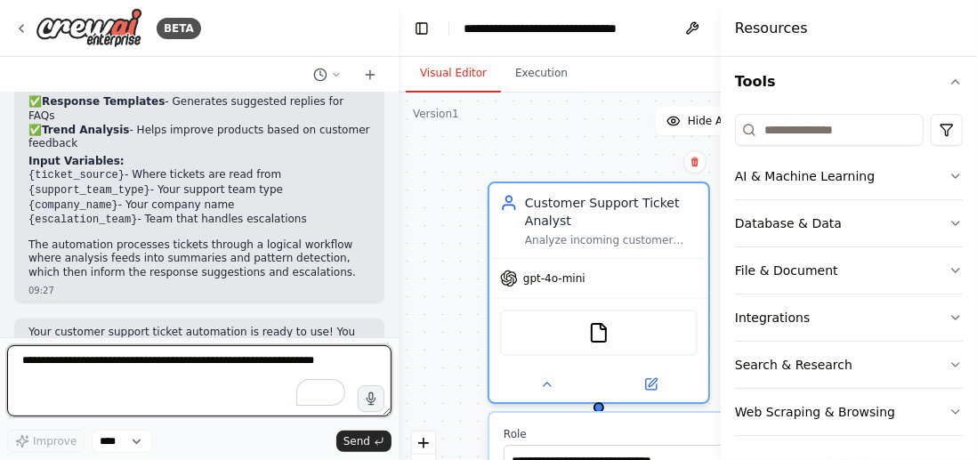
click at [140, 370] on textarea "To enrich screen reader interactions, please activate Accessibility in Grammarl…" at bounding box center [199, 380] width 384 height 71
click at [393, 114] on div at bounding box center [394, 230] width 7 height 460
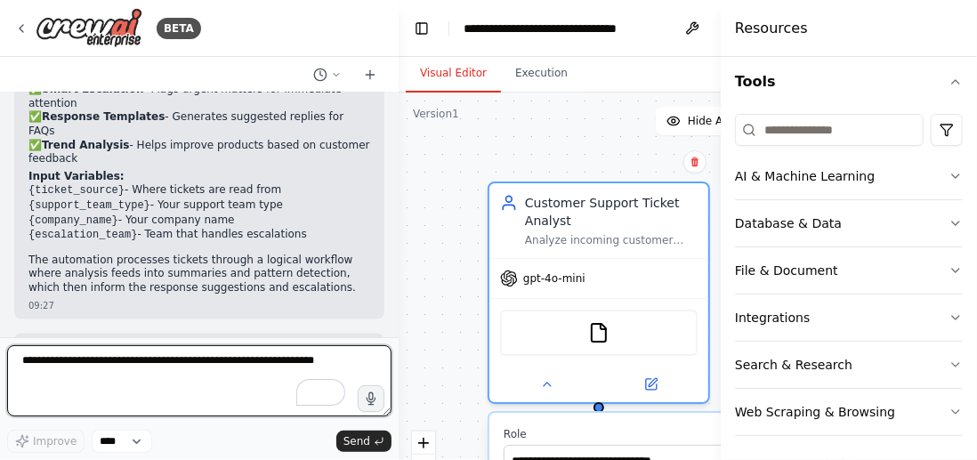
scroll to position [1438, 0]
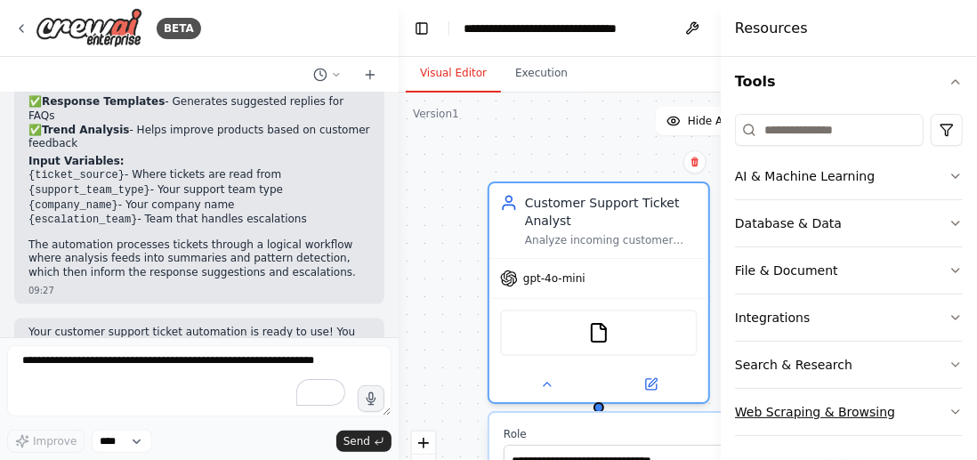
click at [948, 409] on icon "button" at bounding box center [955, 412] width 14 height 14
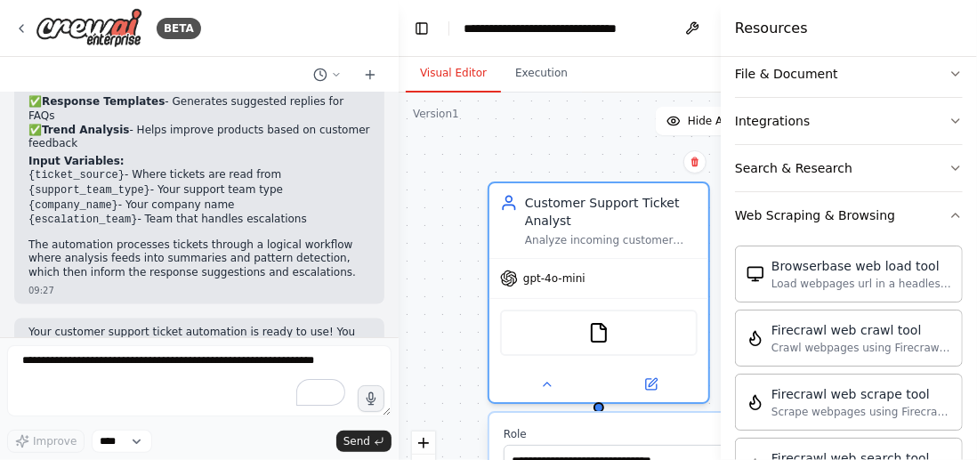
scroll to position [382, 0]
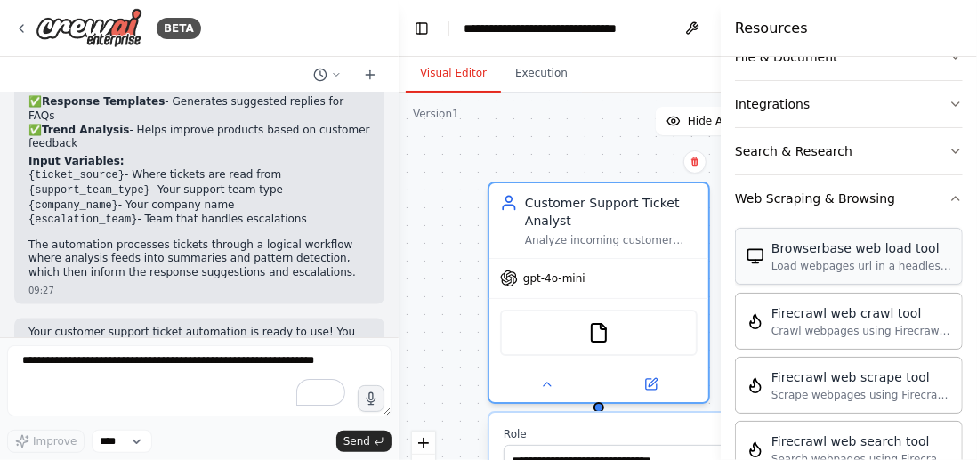
click at [851, 270] on div "Browserbase web load tool Load webpages url in a headless browser using Browser…" at bounding box center [849, 256] width 228 height 57
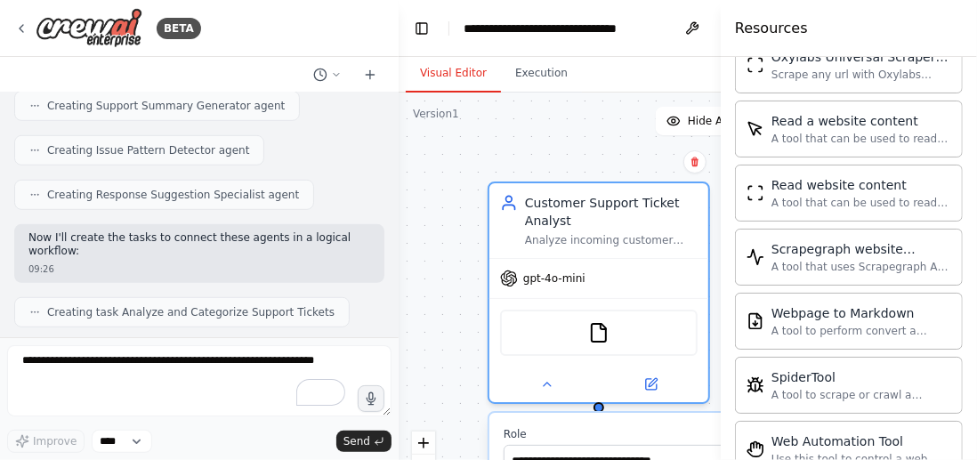
scroll to position [358, 0]
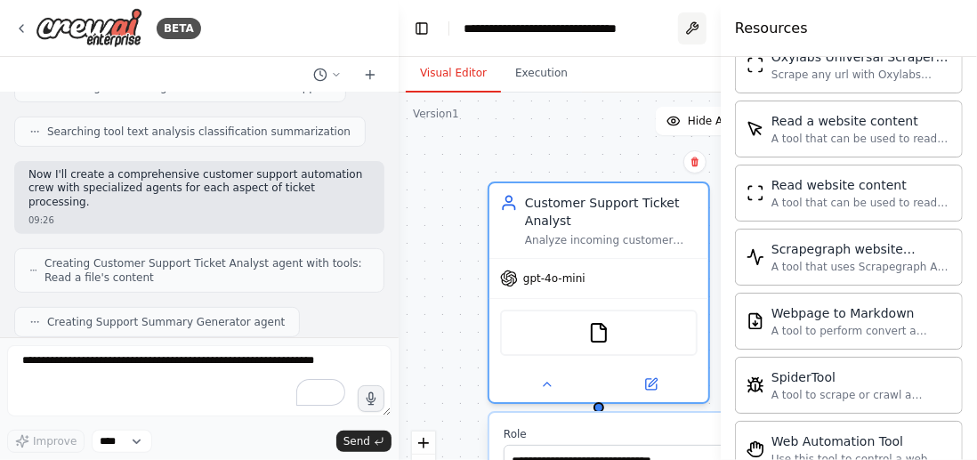
click at [686, 26] on button at bounding box center [692, 28] width 28 height 32
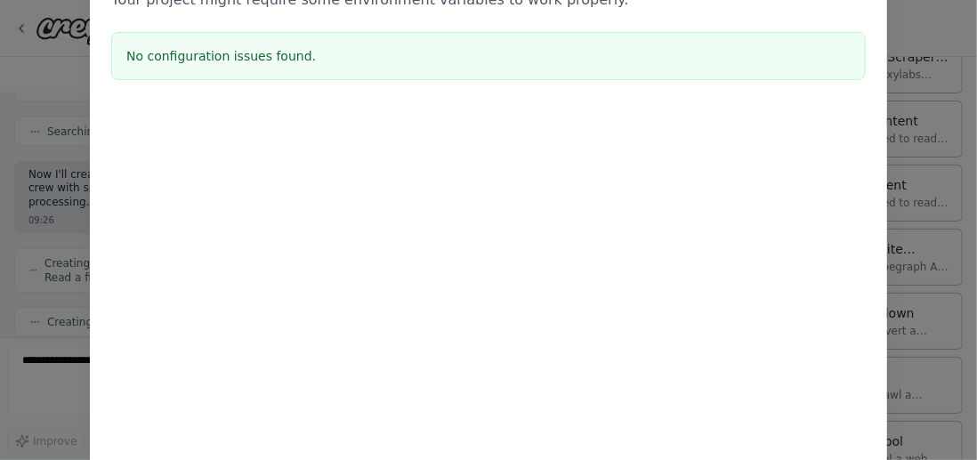
click at [971, 65] on div "Environment configuration Your project might require some environment variables…" at bounding box center [488, 230] width 977 height 460
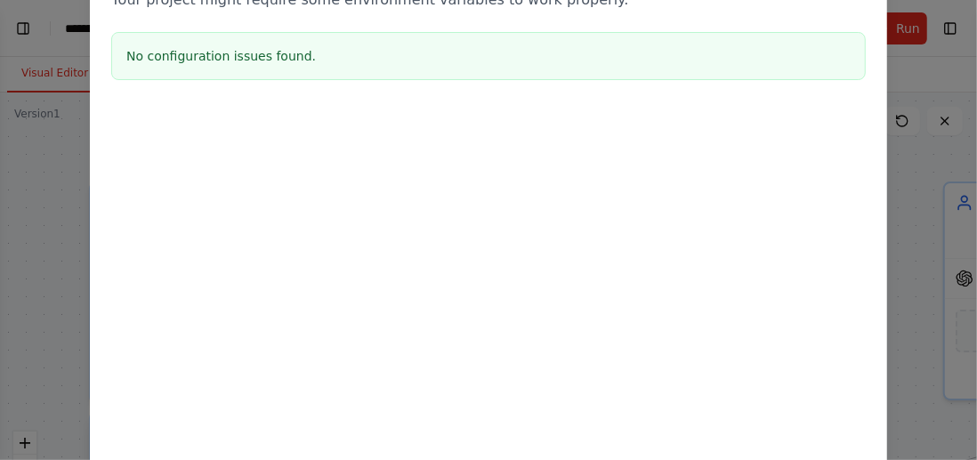
select select "****"
click at [183, 50] on h3 "No configuration issues found." at bounding box center [488, 56] width 724 height 18
click at [61, 201] on div "Environment configuration Your project might require some environment variables…" at bounding box center [488, 230] width 977 height 460
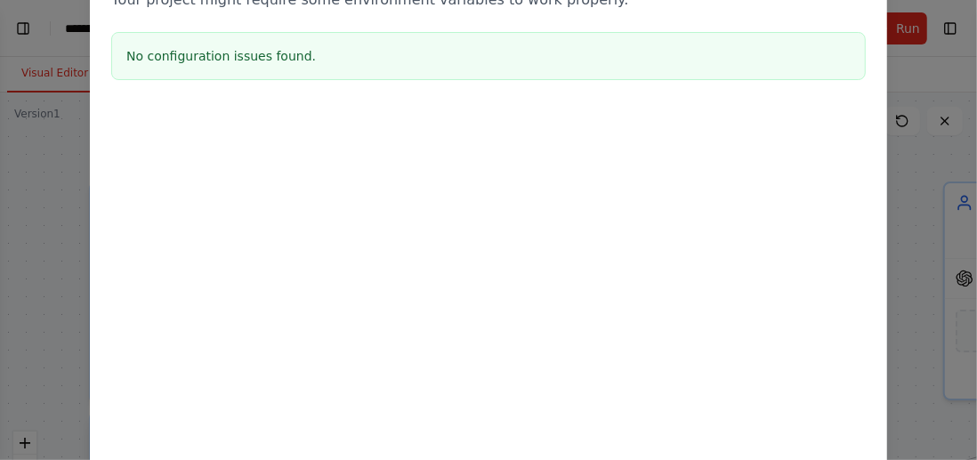
click at [61, 201] on div "Environment configuration Your project might require some environment variables…" at bounding box center [488, 230] width 977 height 460
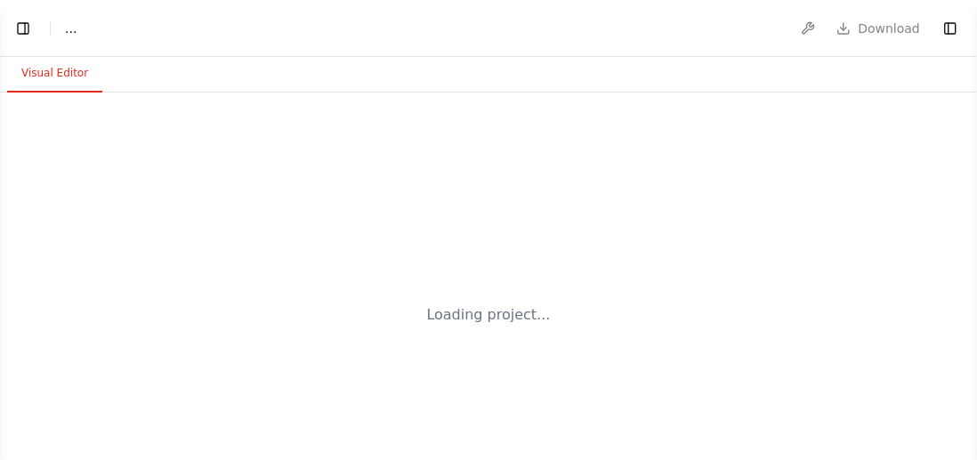
select select "****"
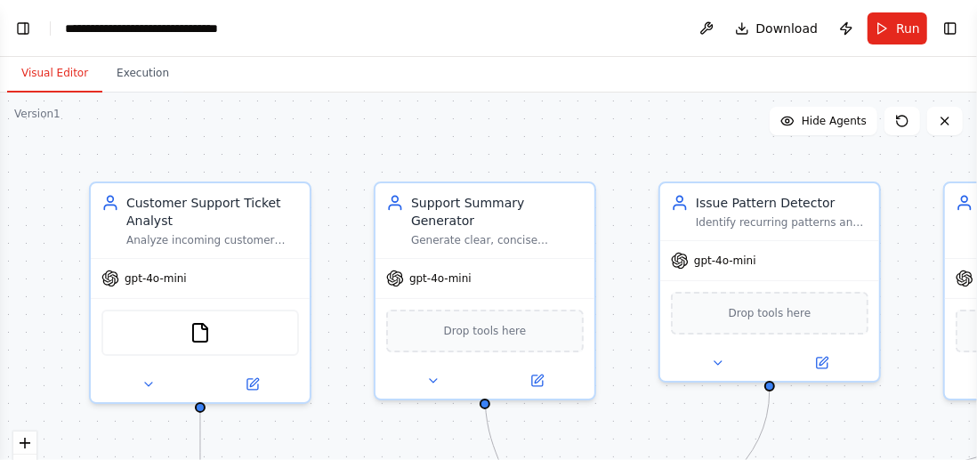
scroll to position [1438, 0]
click at [757, 37] on button "Download" at bounding box center [777, 28] width 98 height 32
click at [638, 74] on div "Visual Editor Execution" at bounding box center [488, 75] width 977 height 36
click at [887, 27] on button "Run" at bounding box center [897, 28] width 60 height 32
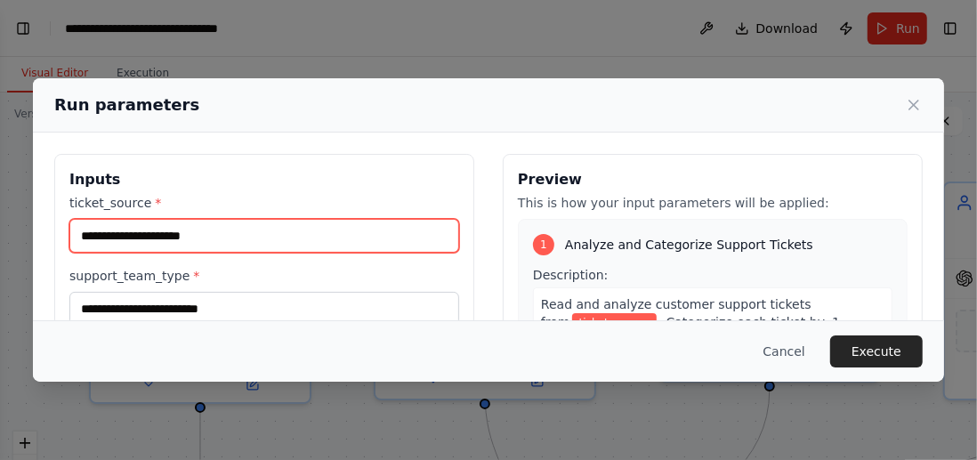
click at [174, 246] on input "ticket_source *" at bounding box center [264, 236] width 390 height 34
type input "**********"
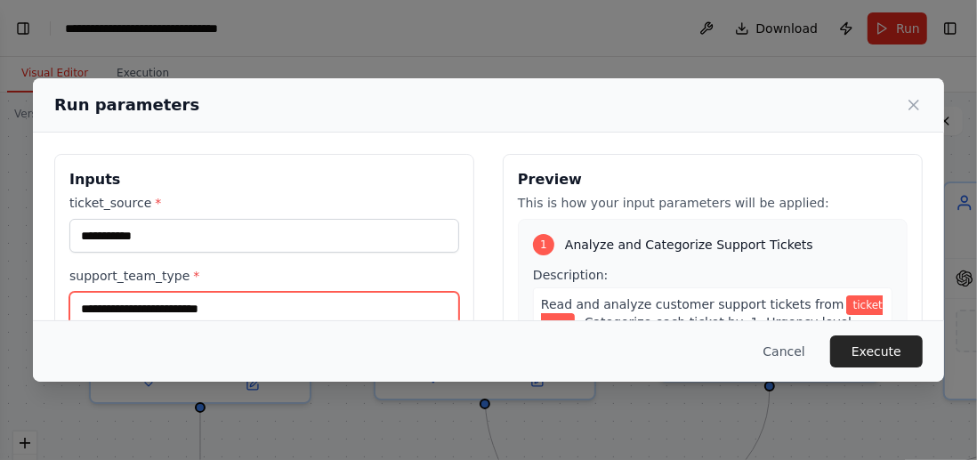
click at [192, 306] on input "support_team_type *" at bounding box center [264, 309] width 390 height 34
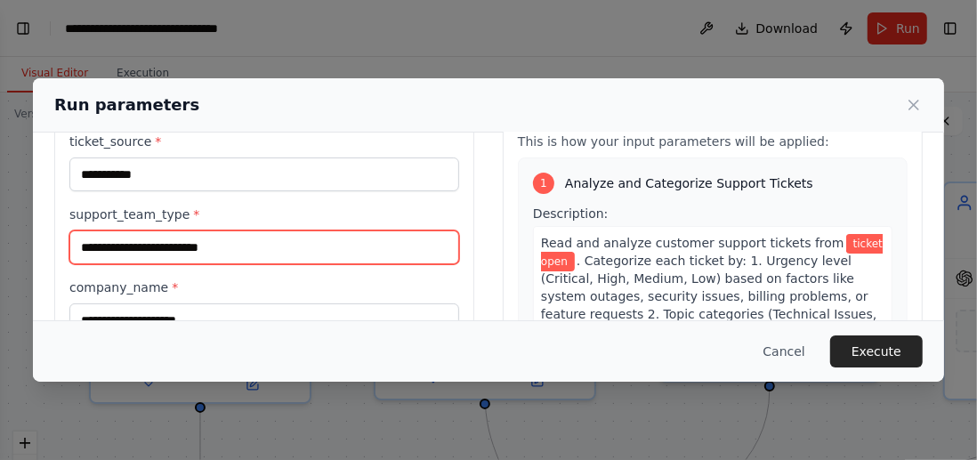
scroll to position [71, 0]
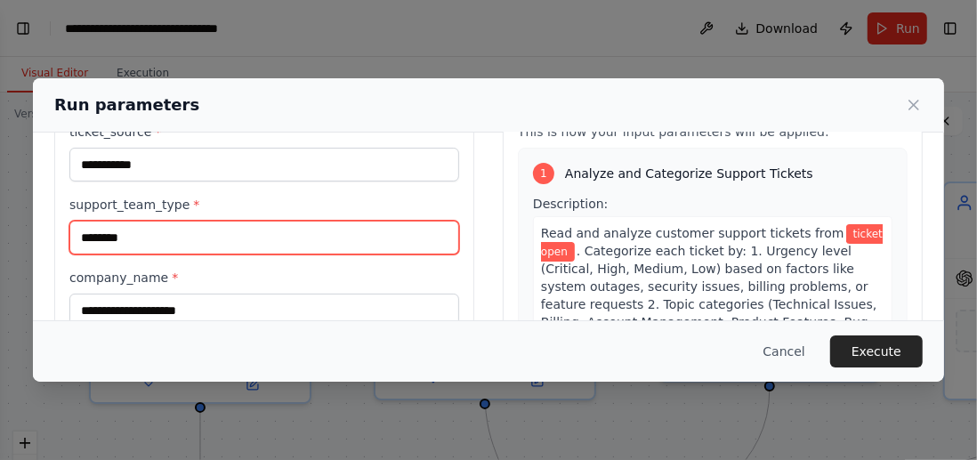
type input "********"
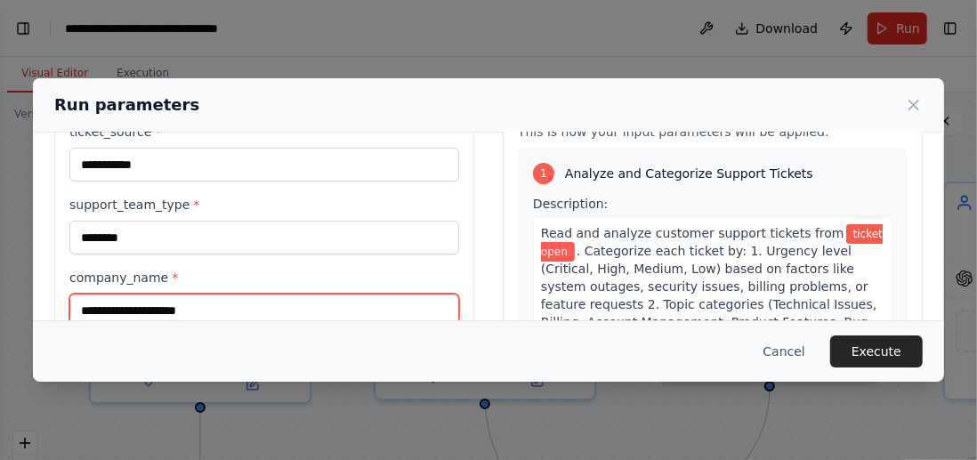
click at [172, 310] on input "company_name *" at bounding box center [264, 311] width 390 height 34
click at [199, 310] on input "******" at bounding box center [264, 311] width 390 height 34
type input "******"
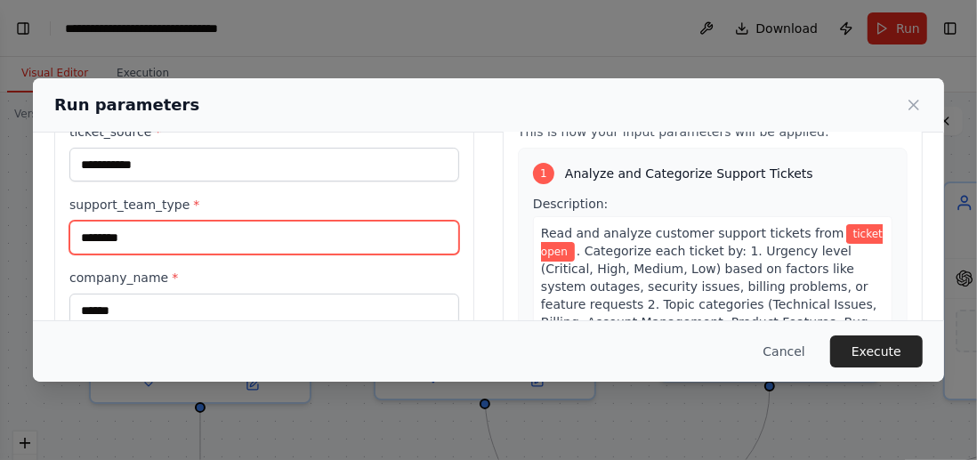
click at [365, 245] on input "********" at bounding box center [264, 238] width 390 height 34
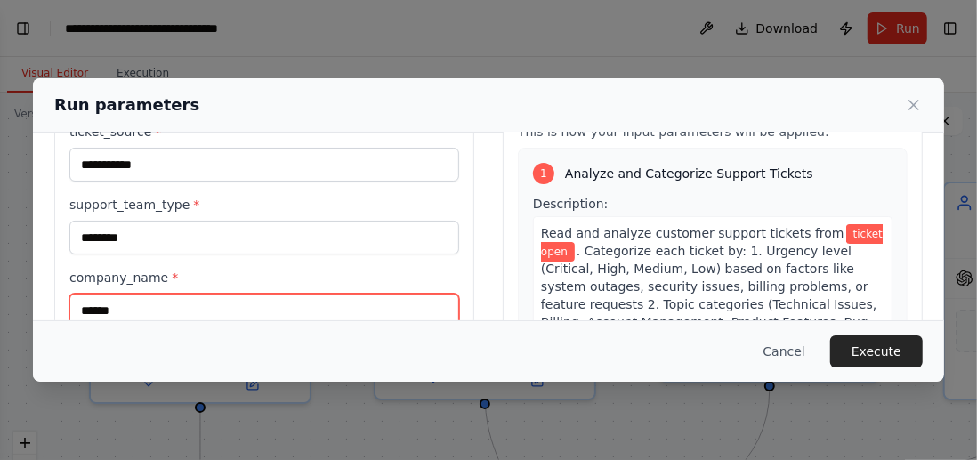
click at [279, 309] on input "******" at bounding box center [264, 311] width 390 height 34
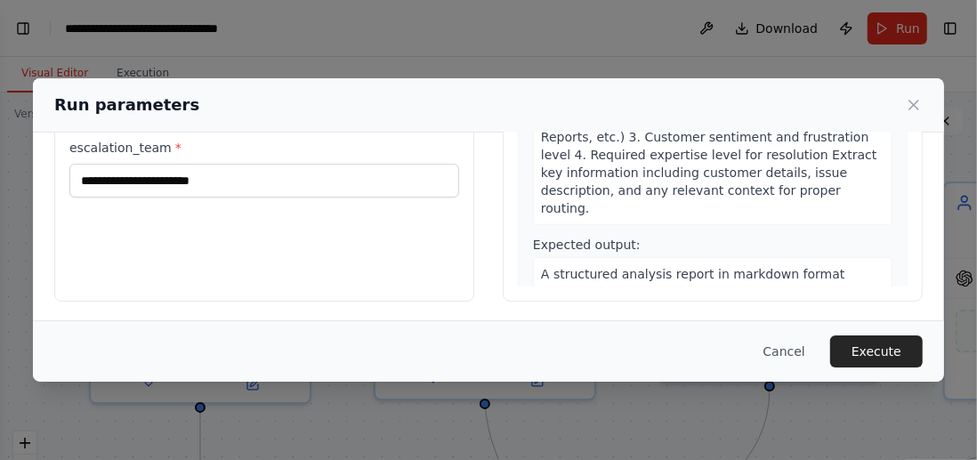
scroll to position [275, 0]
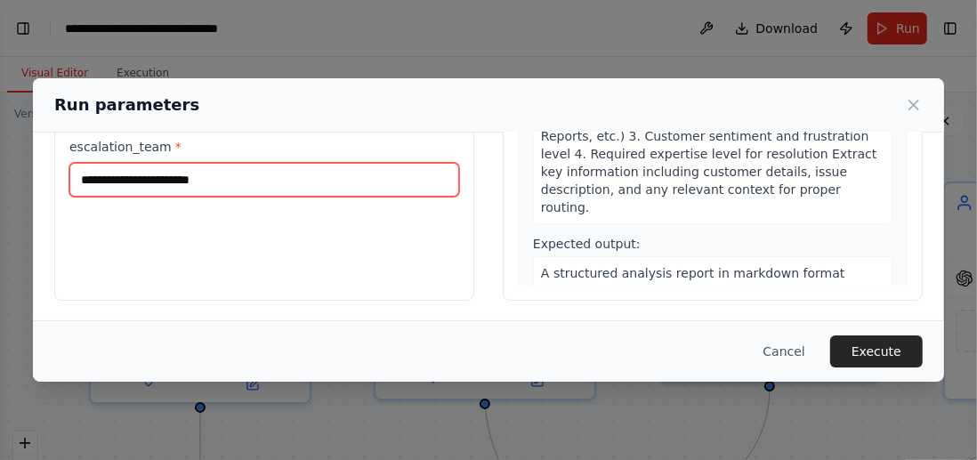
click at [201, 184] on input "escalation_team *" at bounding box center [264, 180] width 390 height 34
type input "**********"
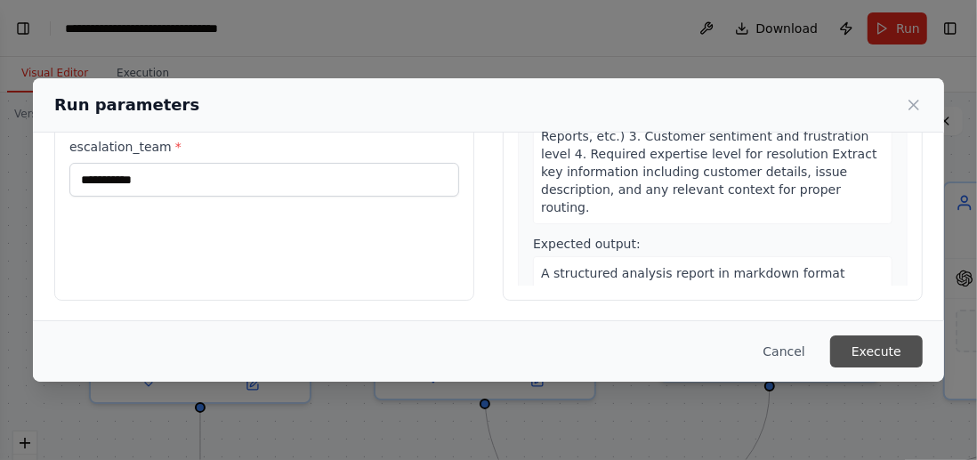
click at [862, 348] on button "Execute" at bounding box center [876, 351] width 93 height 32
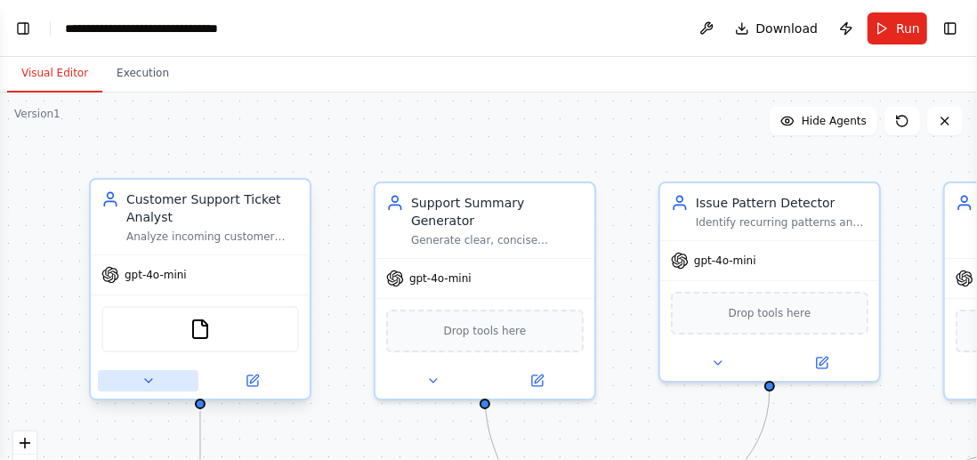
click at [150, 383] on icon at bounding box center [148, 381] width 14 height 14
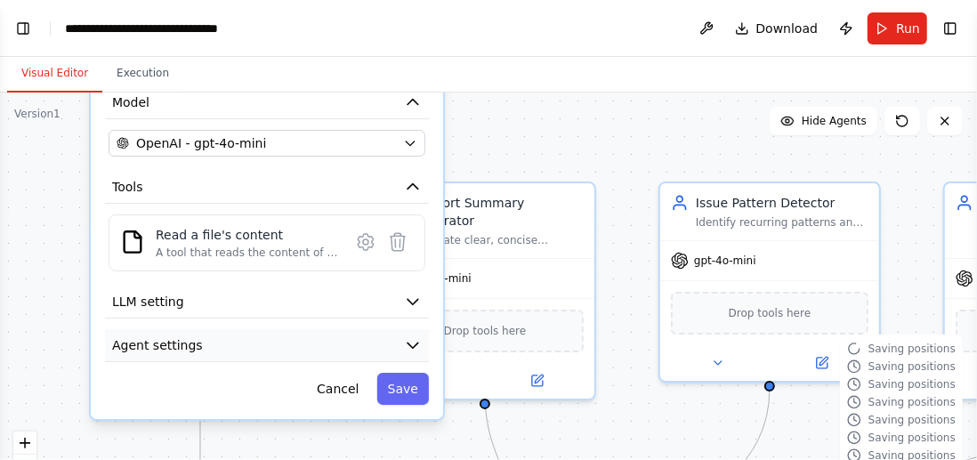
click at [411, 343] on icon "button" at bounding box center [412, 345] width 11 height 5
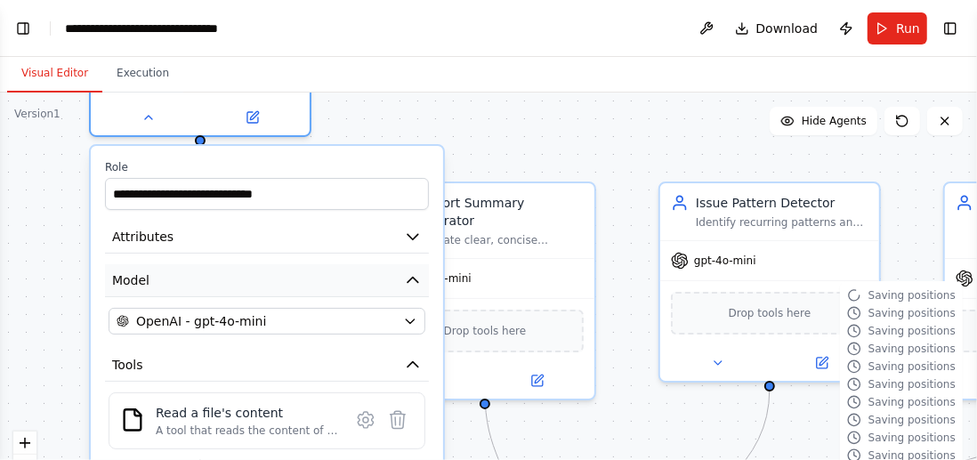
click at [415, 278] on icon "button" at bounding box center [412, 280] width 11 height 5
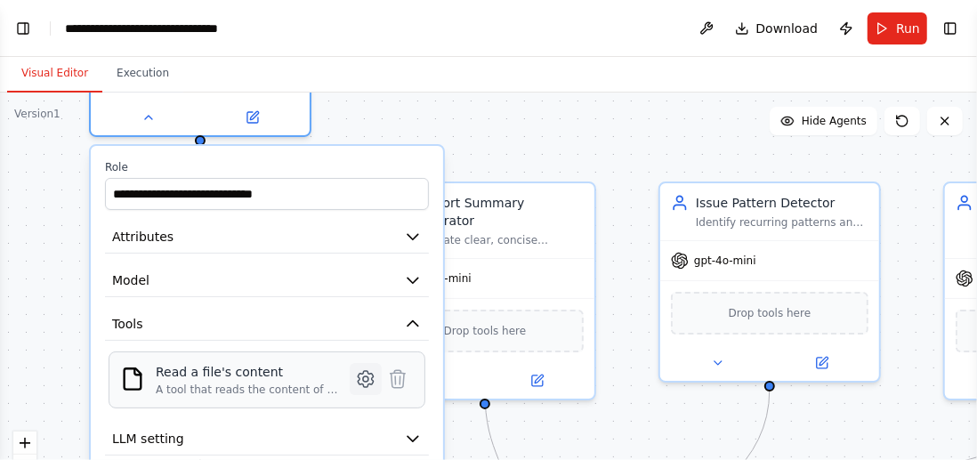
click at [360, 383] on icon at bounding box center [365, 378] width 21 height 21
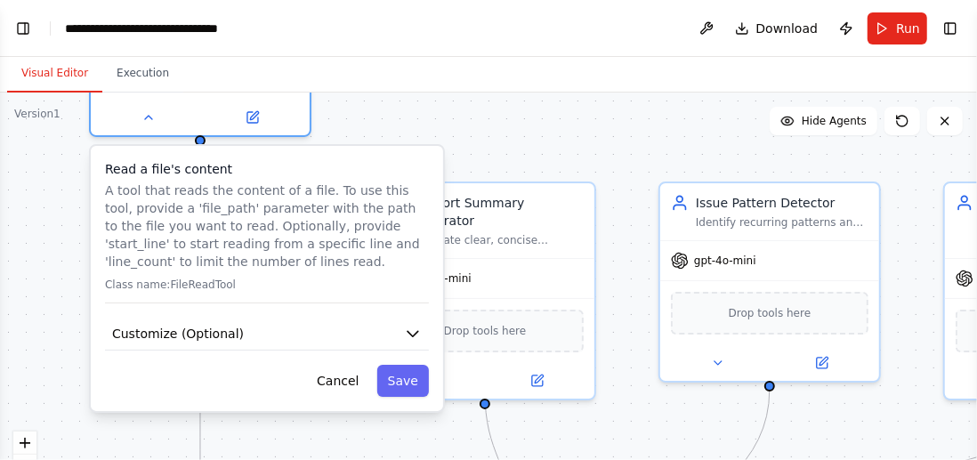
click at [360, 383] on button "Cancel" at bounding box center [337, 381] width 63 height 32
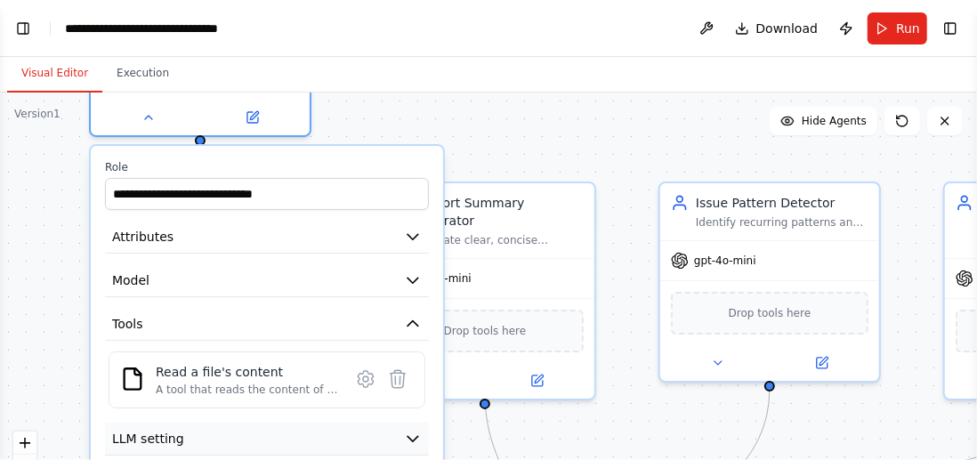
click at [418, 431] on icon "button" at bounding box center [413, 439] width 18 height 18
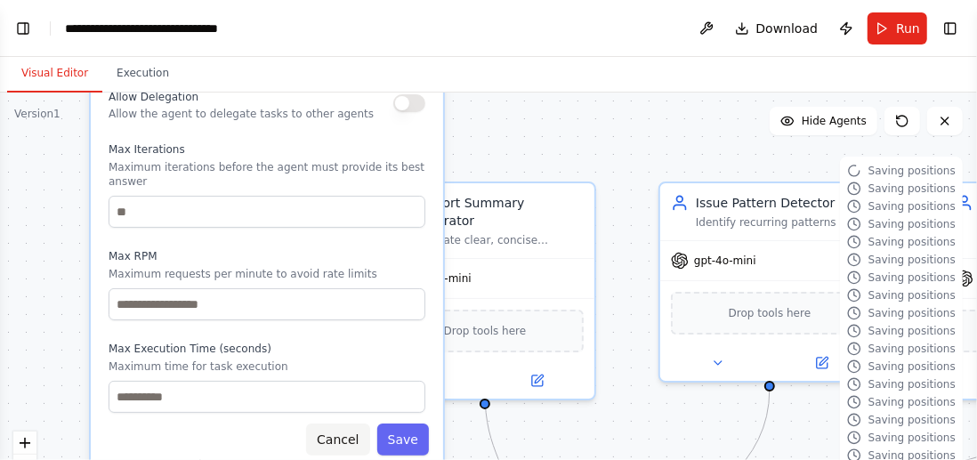
click at [349, 424] on button "Cancel" at bounding box center [337, 439] width 63 height 32
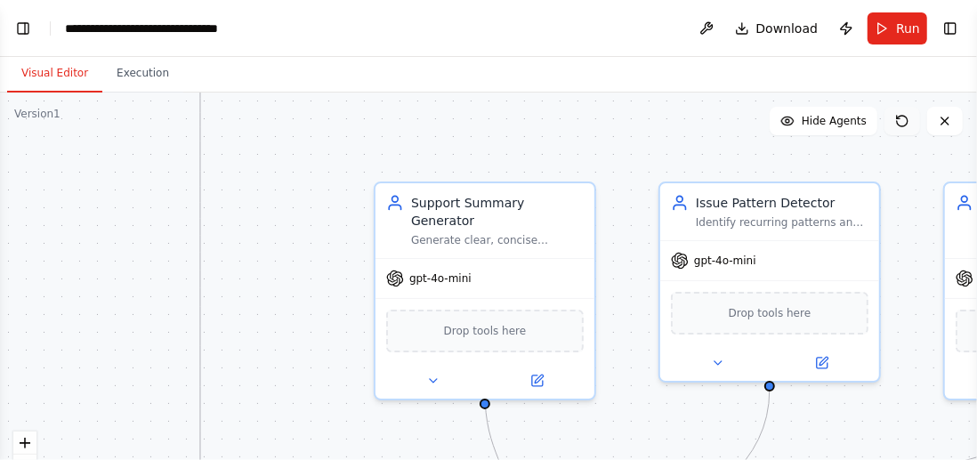
click at [906, 130] on button at bounding box center [902, 121] width 36 height 28
click at [902, 122] on icon at bounding box center [902, 121] width 14 height 14
click at [943, 125] on icon at bounding box center [945, 121] width 14 height 14
click at [903, 24] on span "Run" at bounding box center [908, 29] width 24 height 18
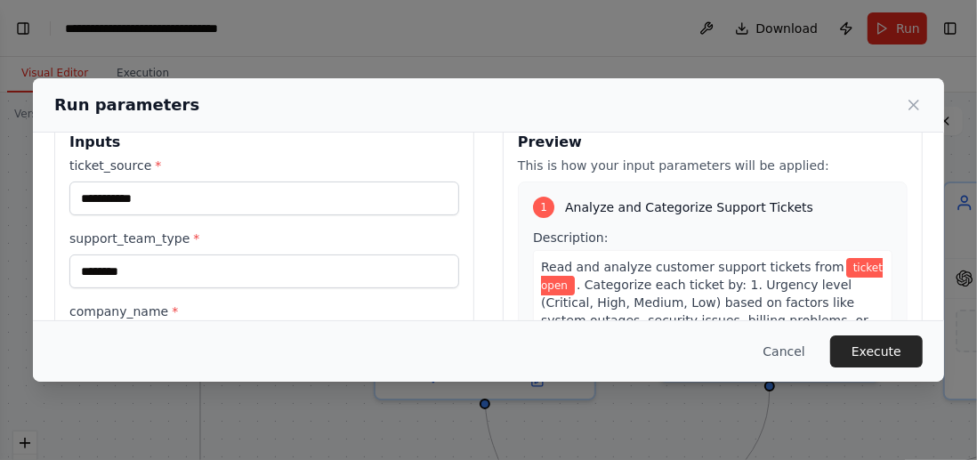
scroll to position [0, 0]
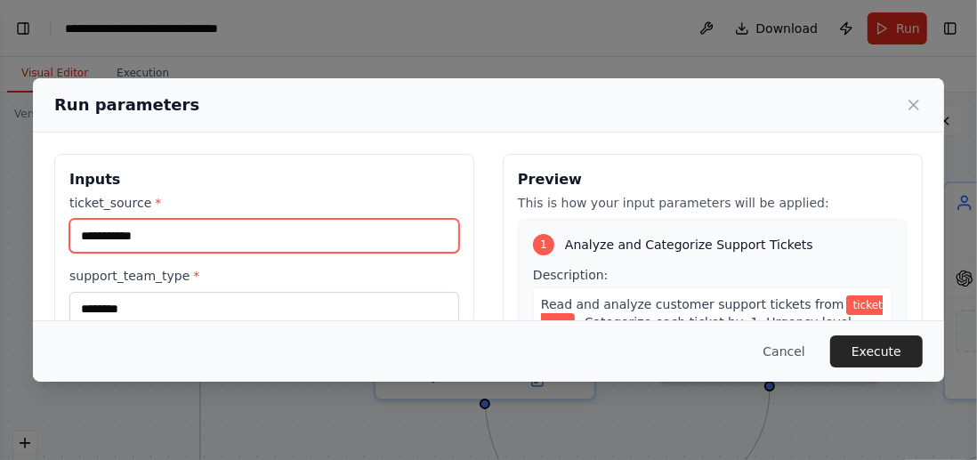
click at [112, 233] on input "**********" at bounding box center [264, 236] width 390 height 34
click at [112, 233] on input "****" at bounding box center [264, 236] width 390 height 34
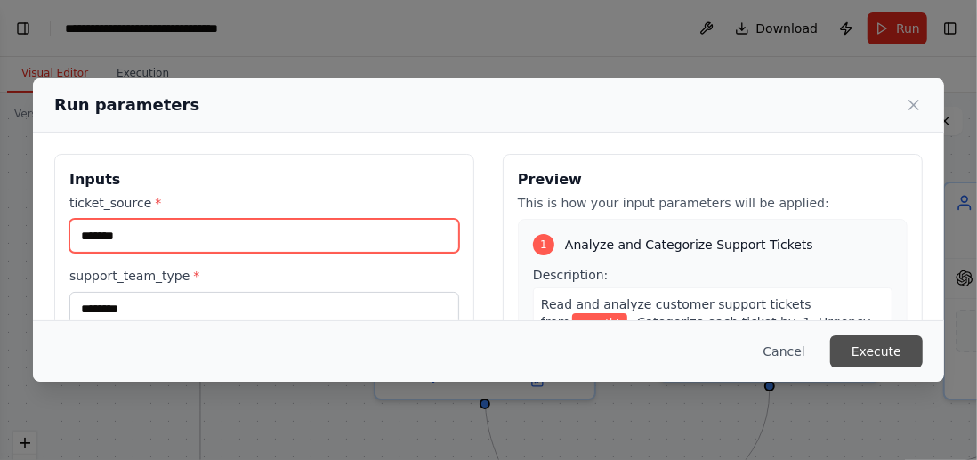
type input "*******"
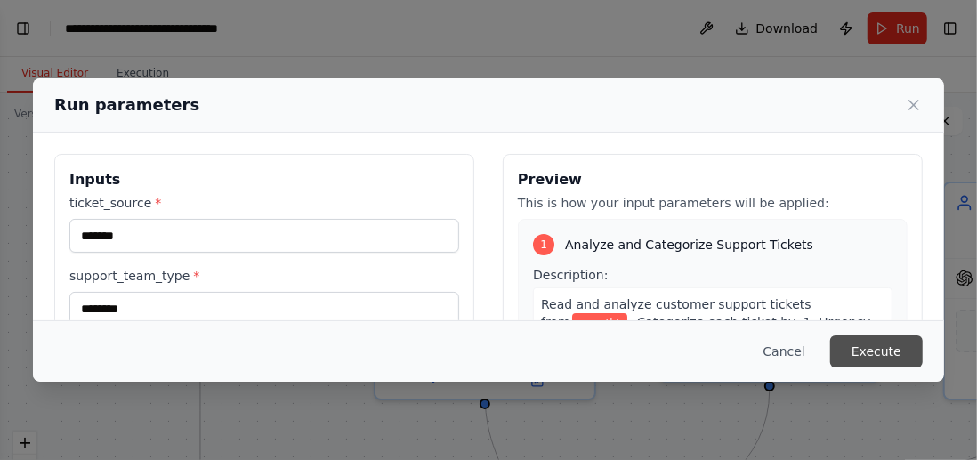
click at [880, 348] on button "Execute" at bounding box center [876, 351] width 93 height 32
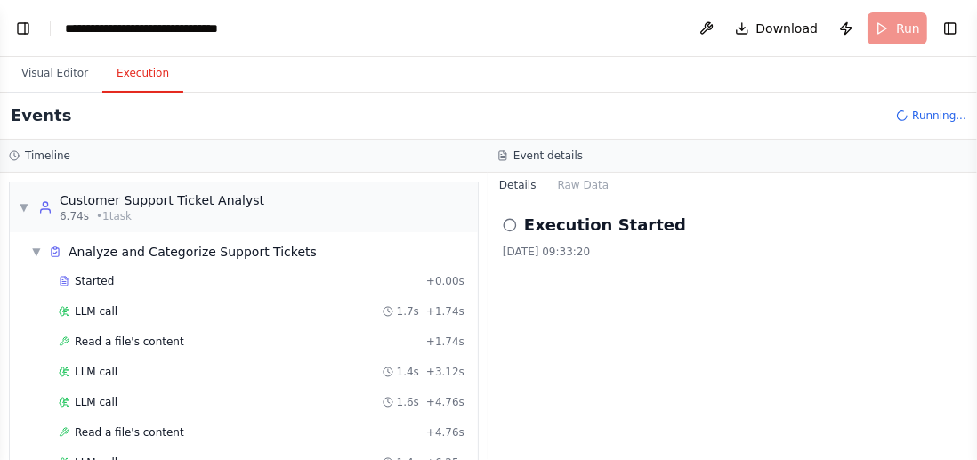
click at [132, 90] on button "Execution" at bounding box center [142, 73] width 81 height 37
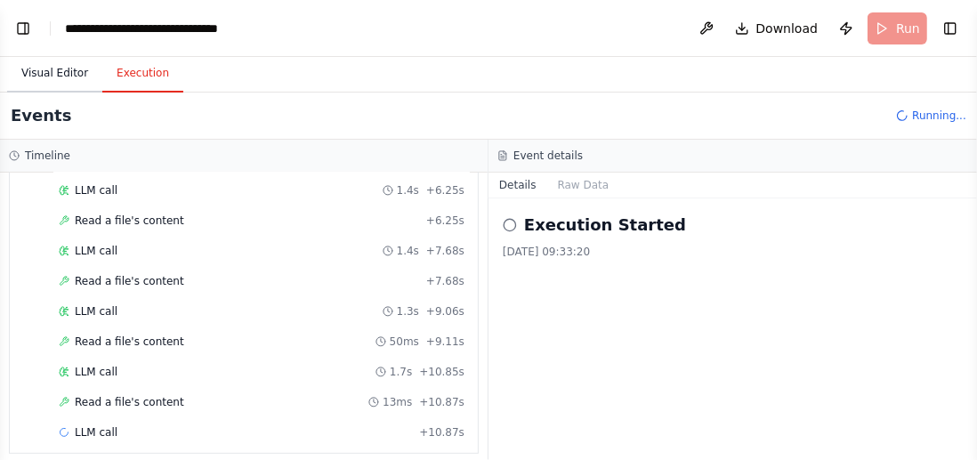
scroll to position [331, 0]
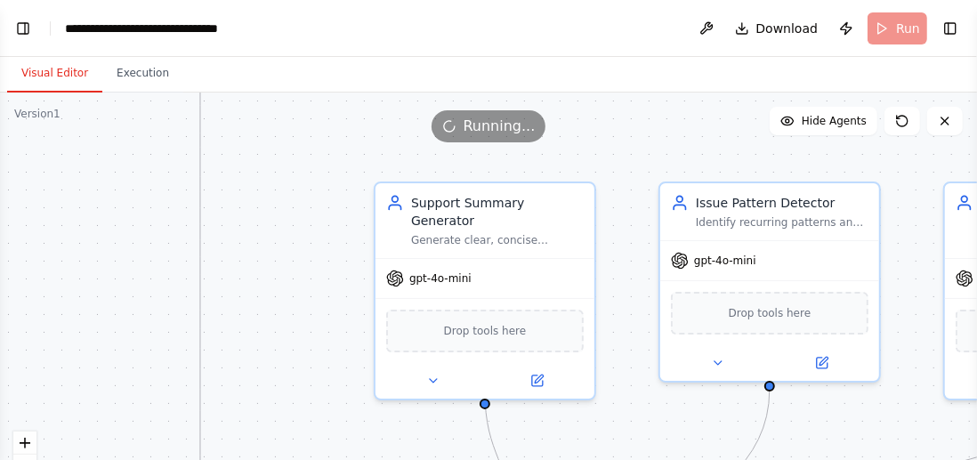
click at [36, 70] on button "Visual Editor" at bounding box center [54, 73] width 95 height 37
click at [954, 26] on button "Toggle Right Sidebar" at bounding box center [950, 28] width 25 height 25
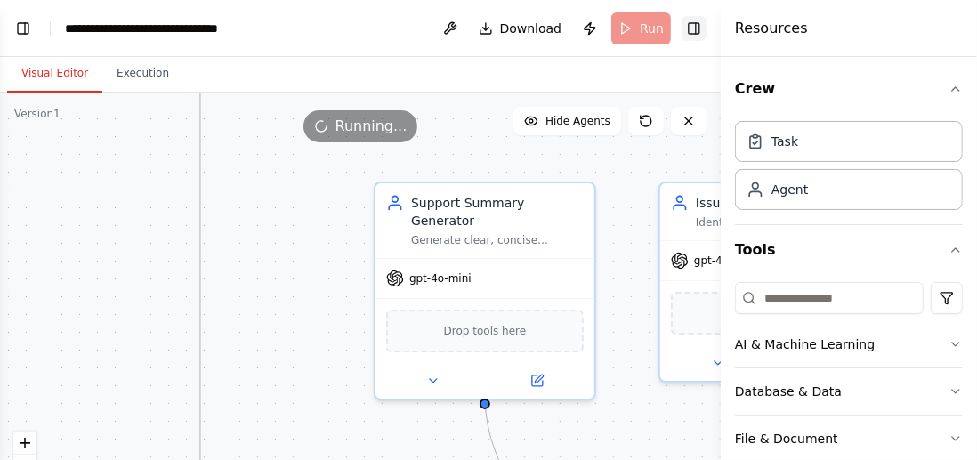
click at [691, 36] on button "Toggle Right Sidebar" at bounding box center [693, 28] width 25 height 25
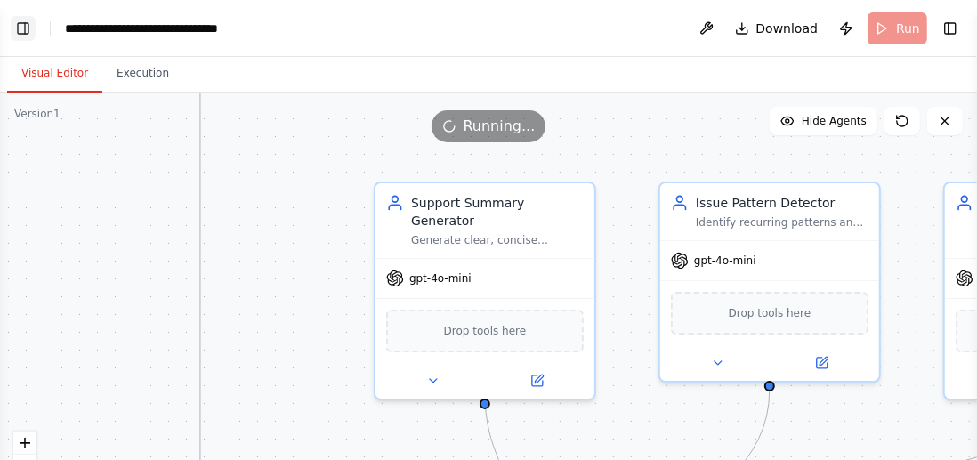
click at [23, 32] on button "Toggle Left Sidebar" at bounding box center [23, 28] width 25 height 25
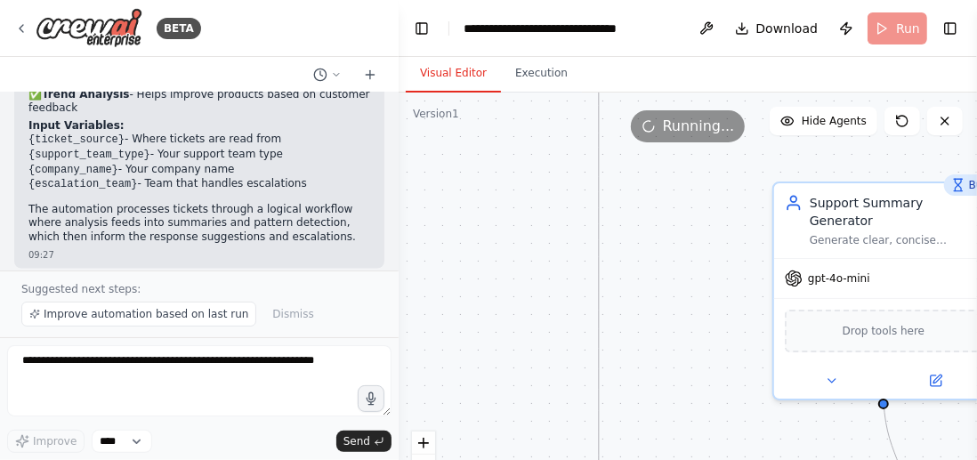
scroll to position [1504, 0]
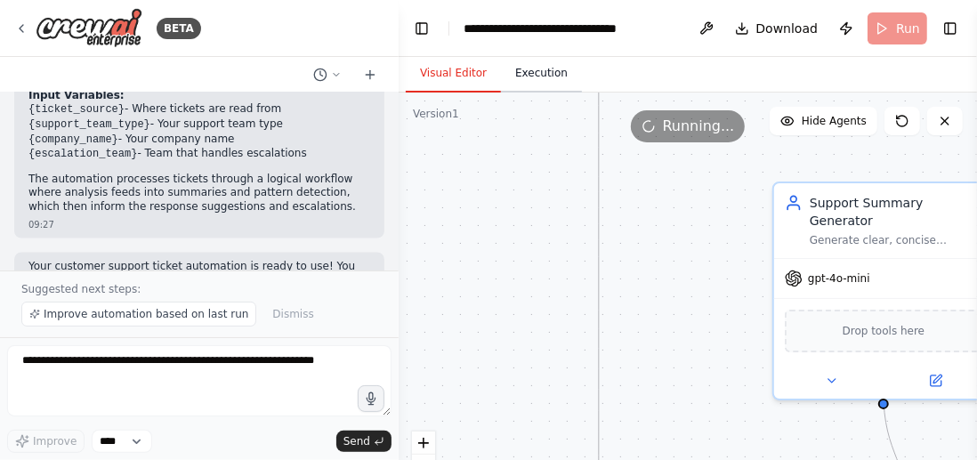
click at [542, 68] on button "Execution" at bounding box center [541, 73] width 81 height 37
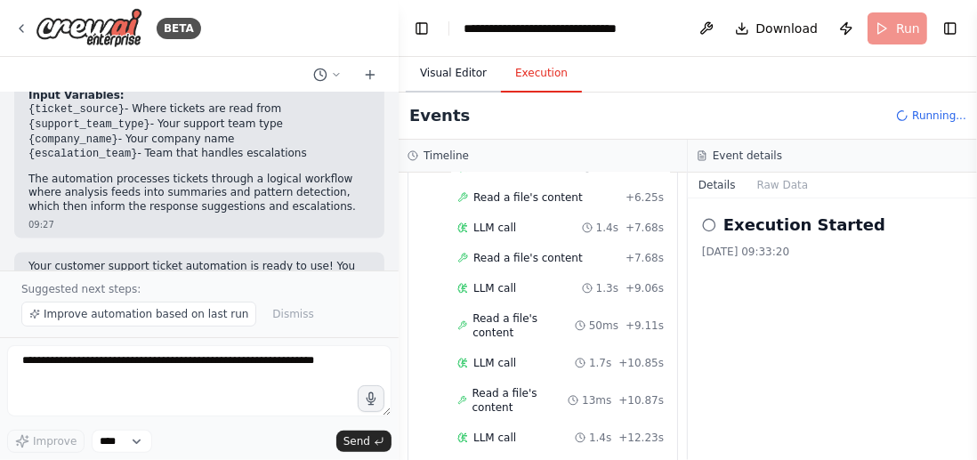
scroll to position [2037, 0]
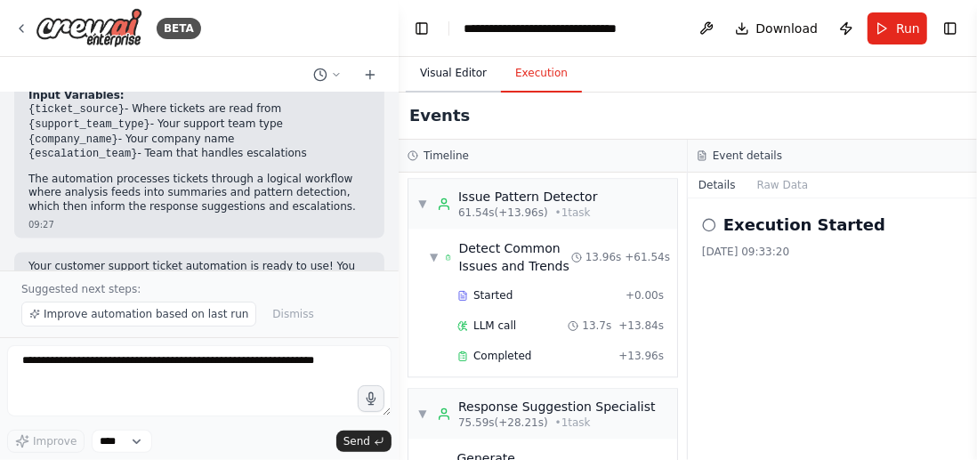
click at [430, 76] on button "Visual Editor" at bounding box center [453, 73] width 95 height 37
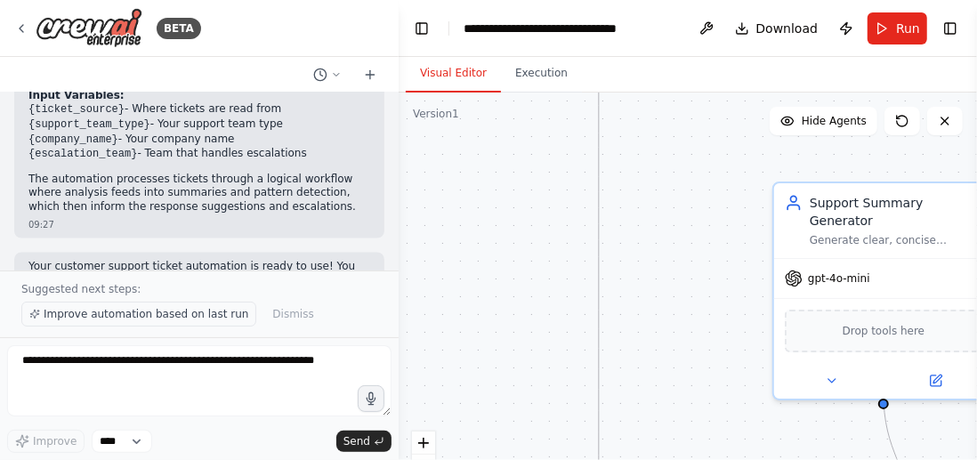
click at [162, 319] on span "Improve automation based on last run" at bounding box center [146, 314] width 205 height 14
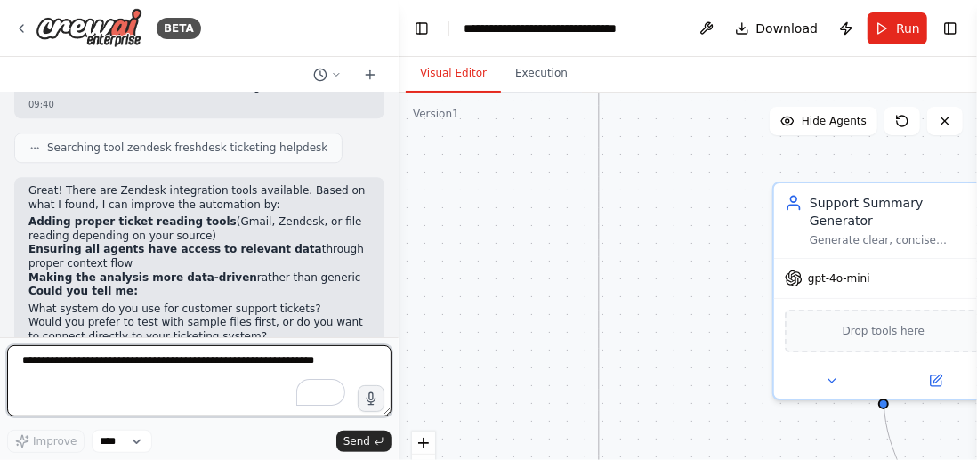
scroll to position [2453, 0]
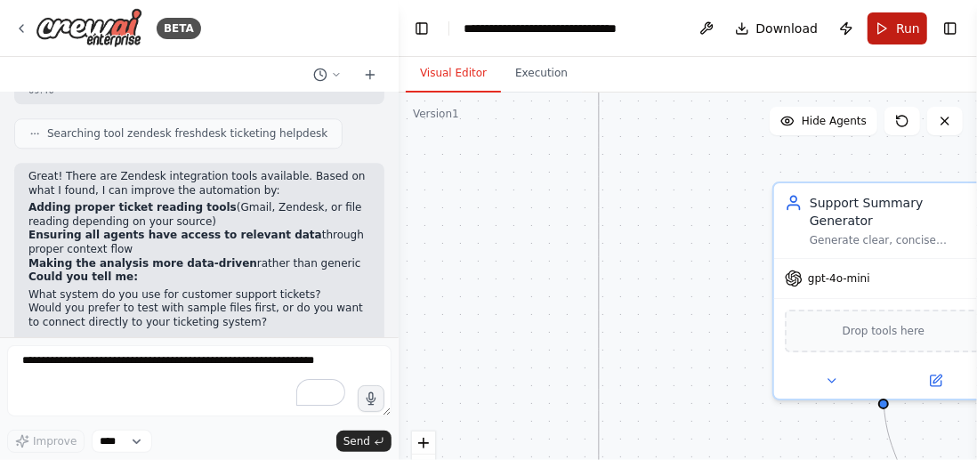
click at [893, 27] on button "Run" at bounding box center [897, 28] width 60 height 32
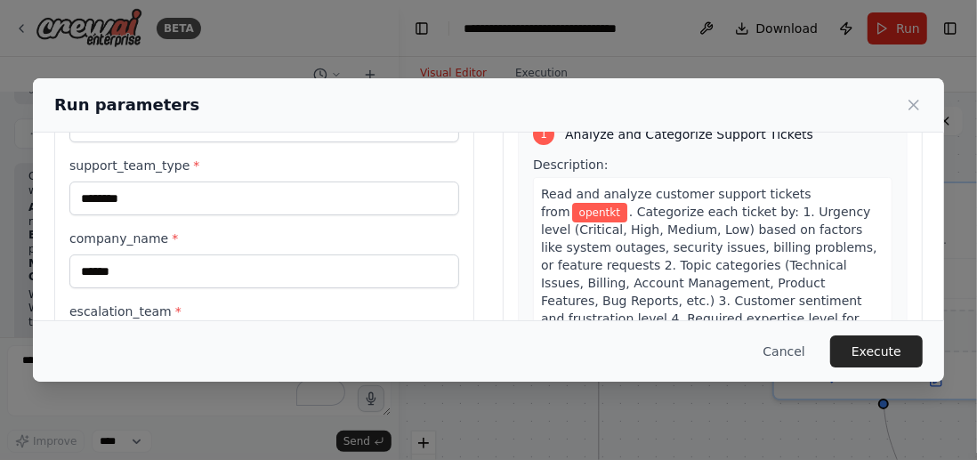
scroll to position [0, 0]
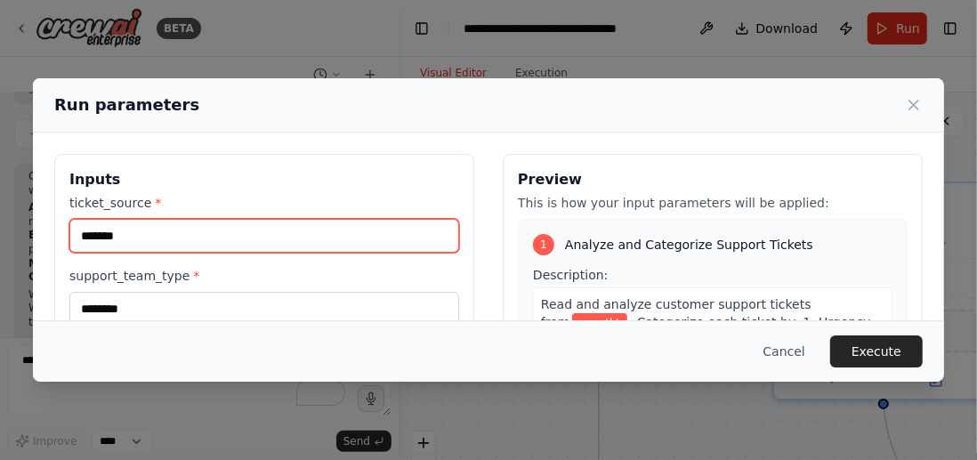
click at [108, 235] on input "*******" at bounding box center [264, 236] width 390 height 34
type input "********"
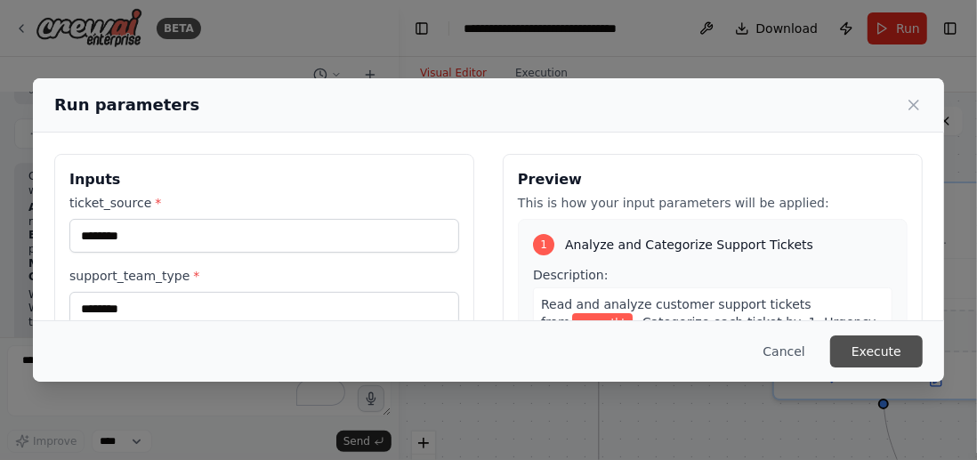
click at [873, 344] on button "Execute" at bounding box center [876, 351] width 93 height 32
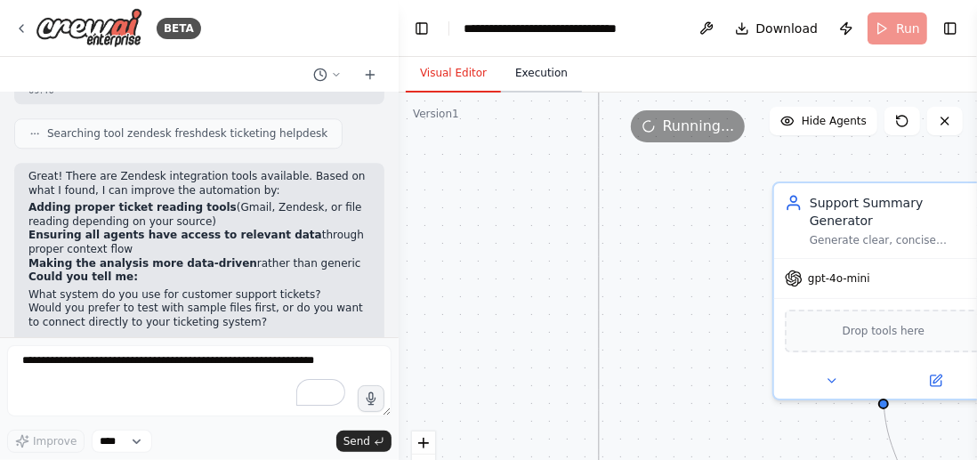
scroll to position [25, 0]
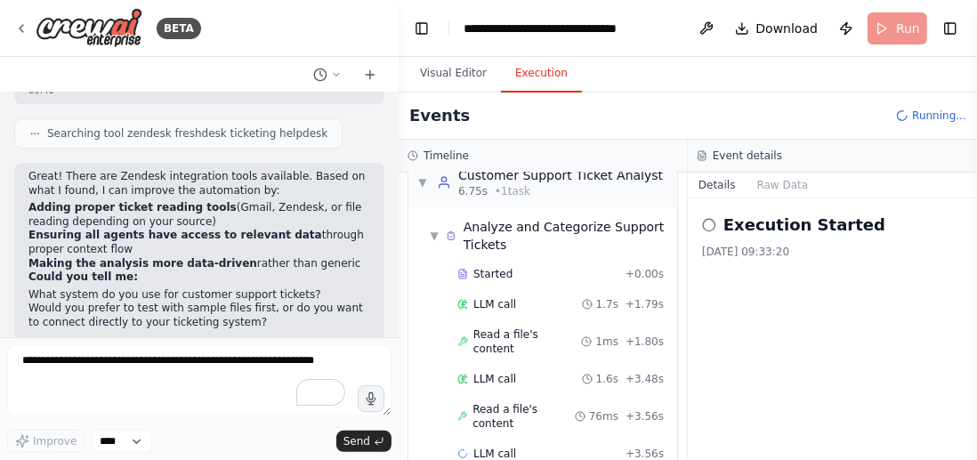
click at [528, 76] on button "Execution" at bounding box center [541, 73] width 81 height 37
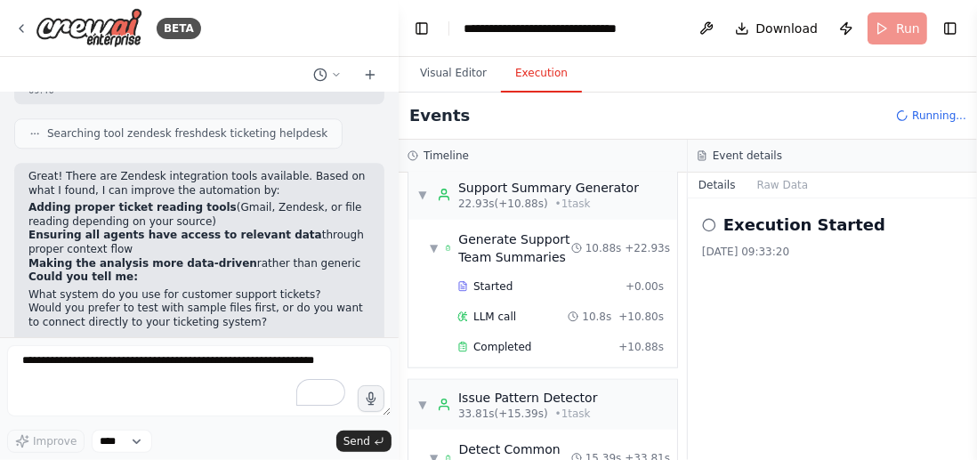
scroll to position [1017, 0]
